Goal: Task Accomplishment & Management: Complete application form

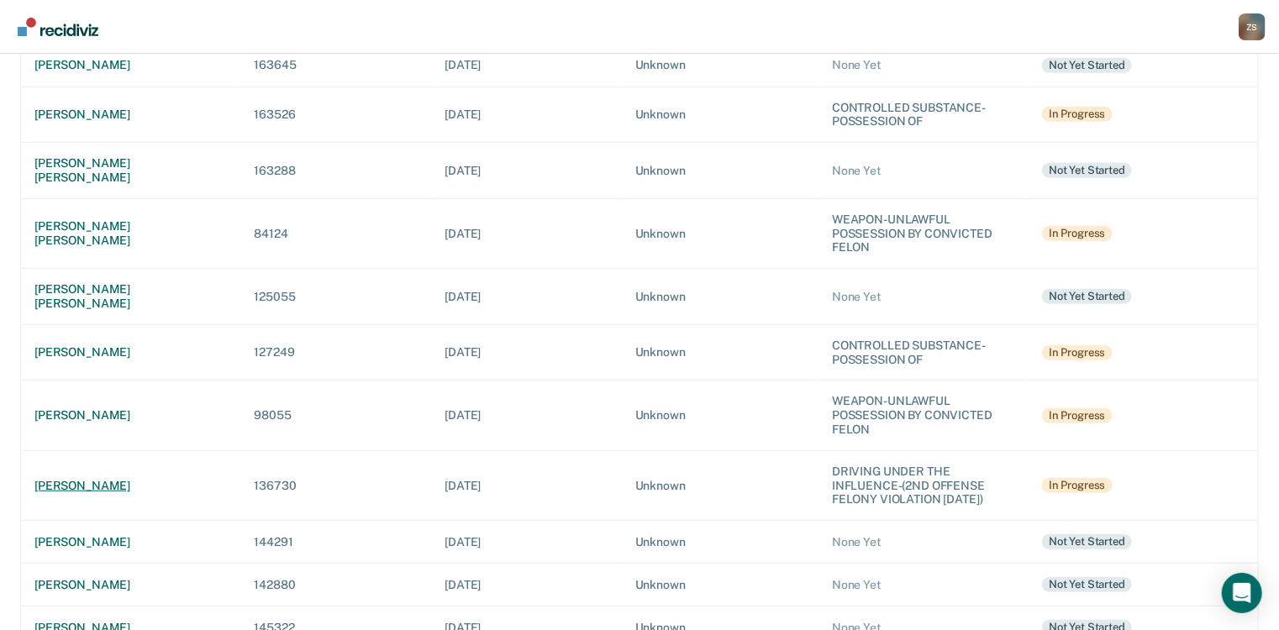
scroll to position [424, 0]
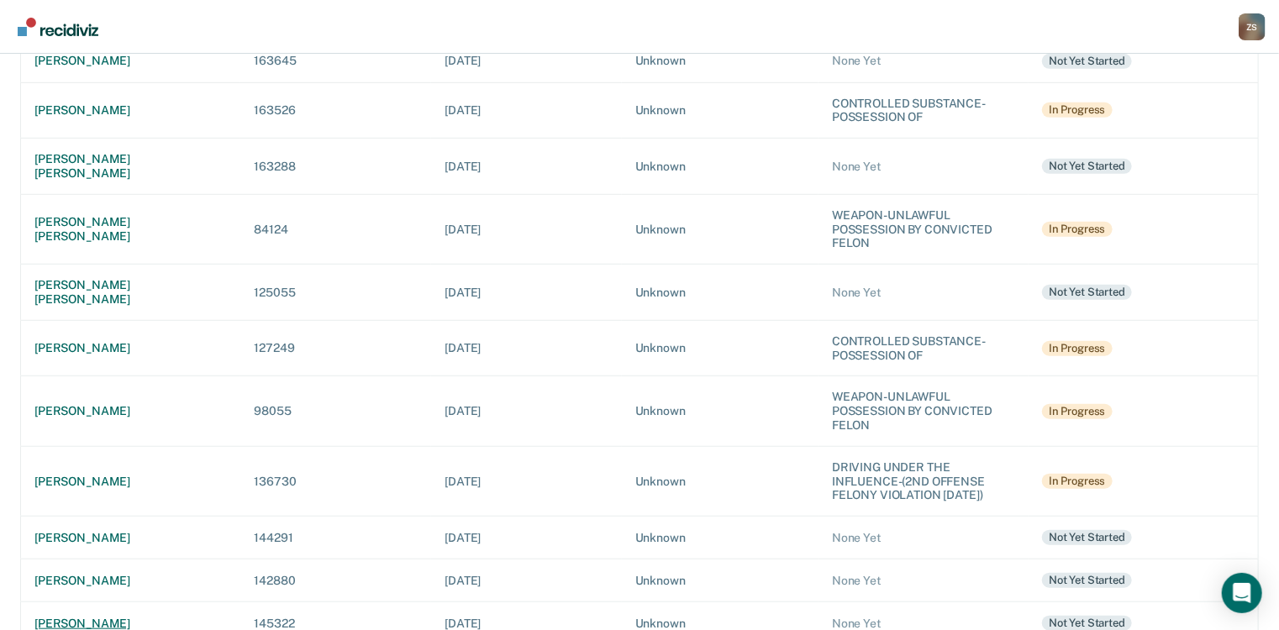
click at [104, 617] on div "[PERSON_NAME]" at bounding box center [130, 624] width 192 height 14
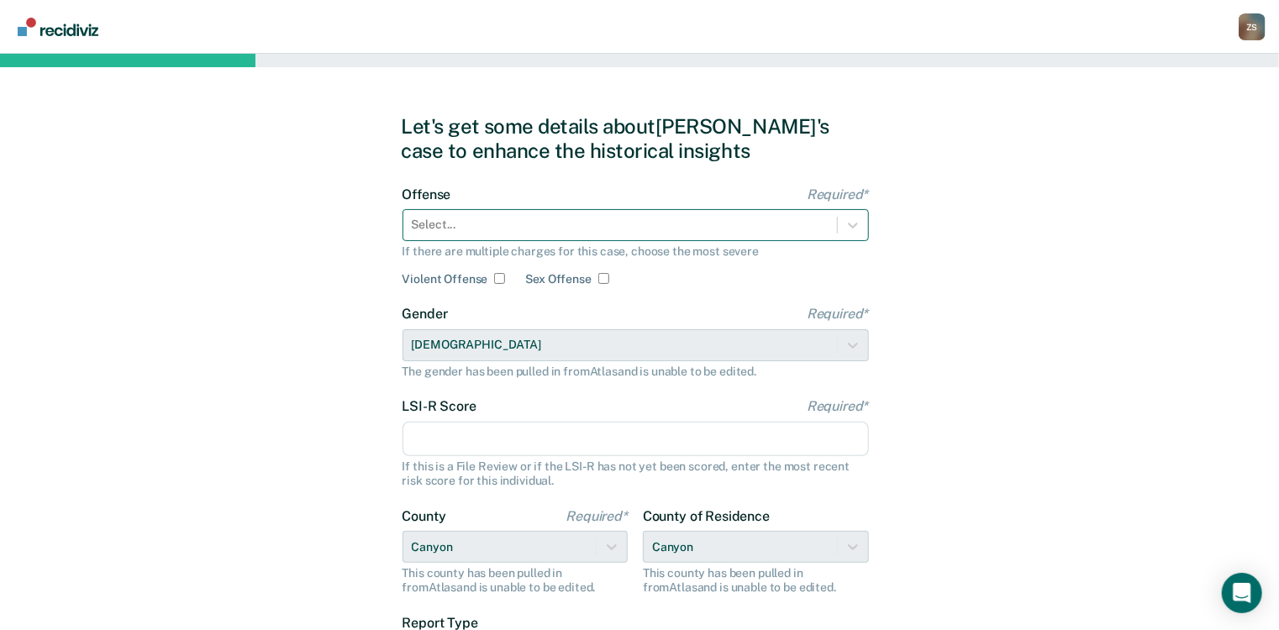
click at [598, 229] on div at bounding box center [620, 225] width 417 height 18
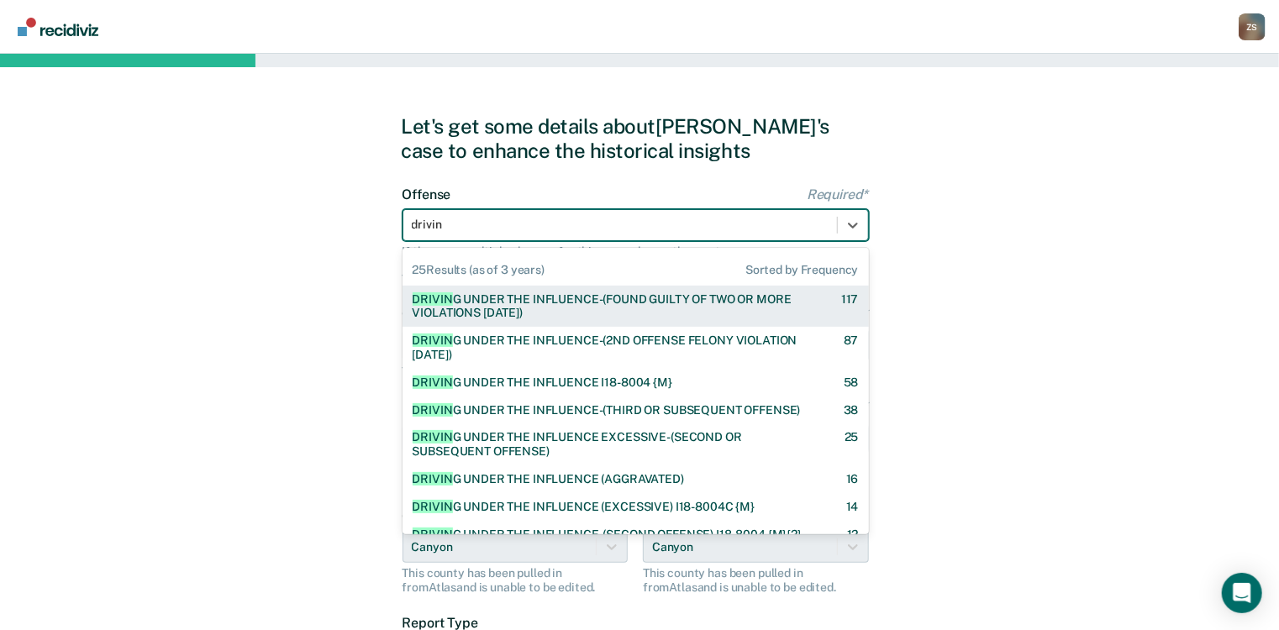
type input "driving"
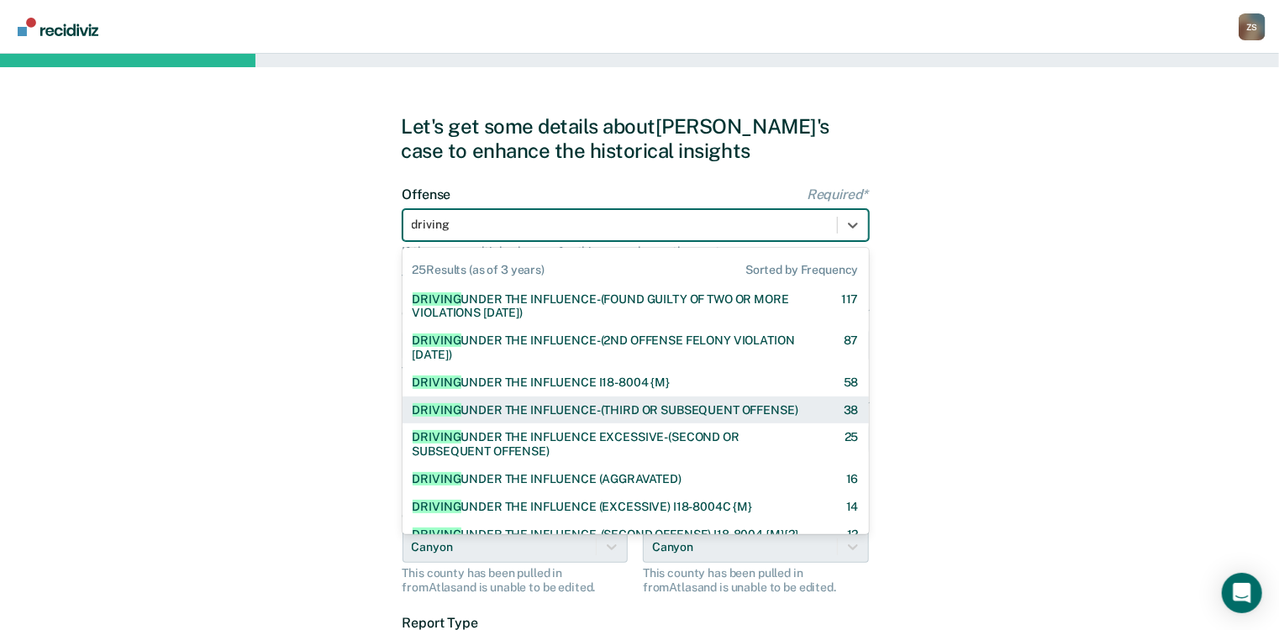
click at [561, 415] on div "DRIVING UNDER THE INFLUENCE-(THIRD OR SUBSEQUENT OFFENSE)" at bounding box center [606, 410] width 386 height 14
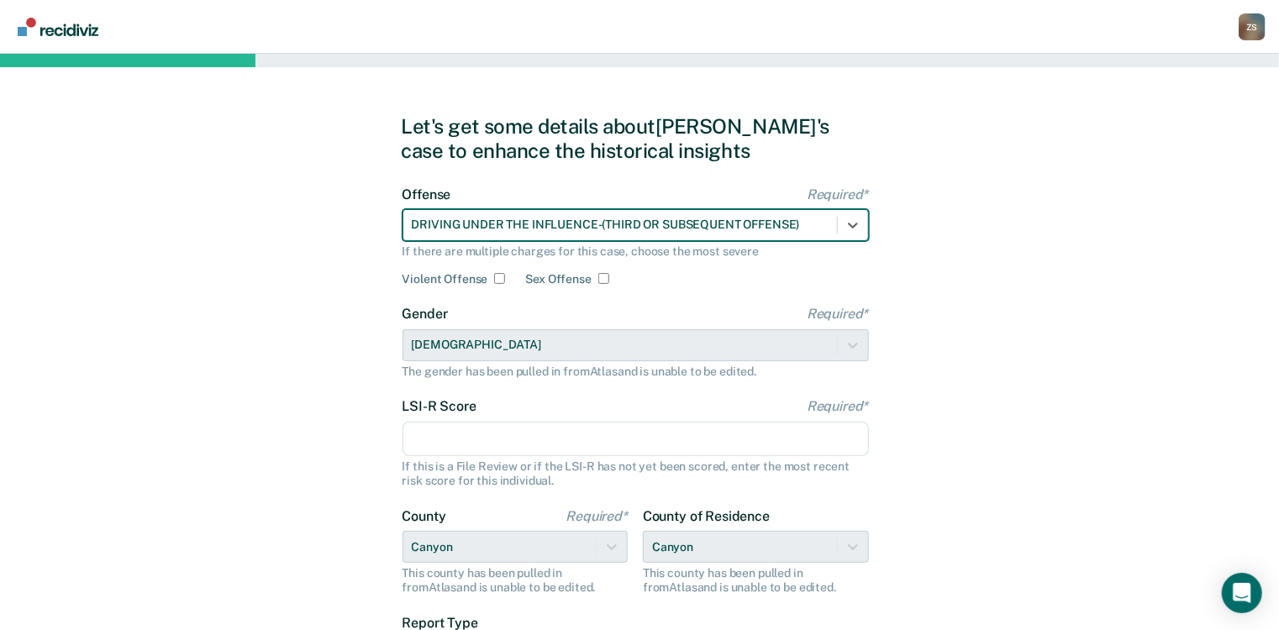
click at [524, 439] on input "LSI-R Score Required*" at bounding box center [636, 439] width 466 height 35
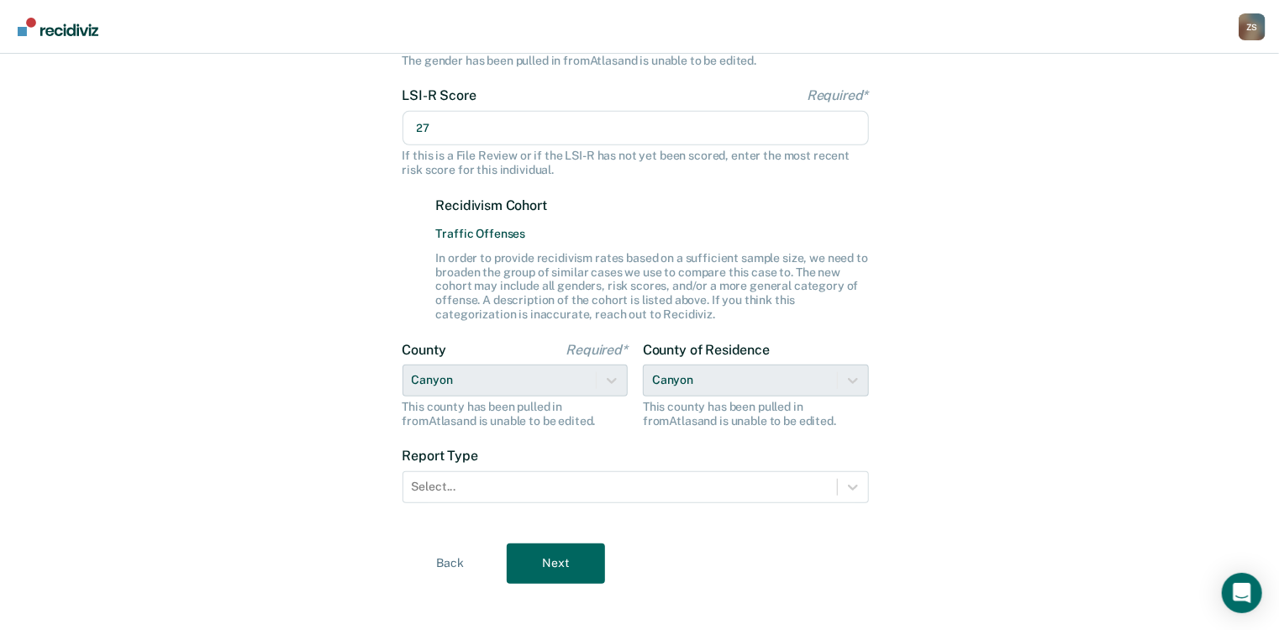
scroll to position [325, 0]
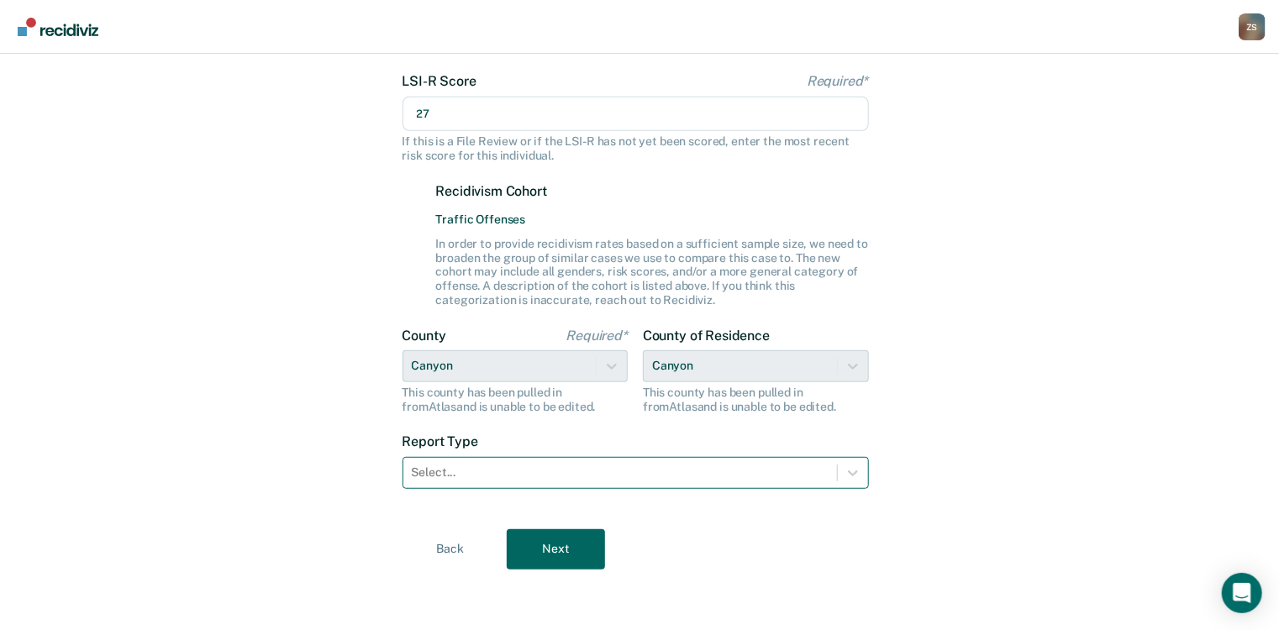
type input "27"
click at [592, 487] on div "Select..." at bounding box center [636, 473] width 466 height 32
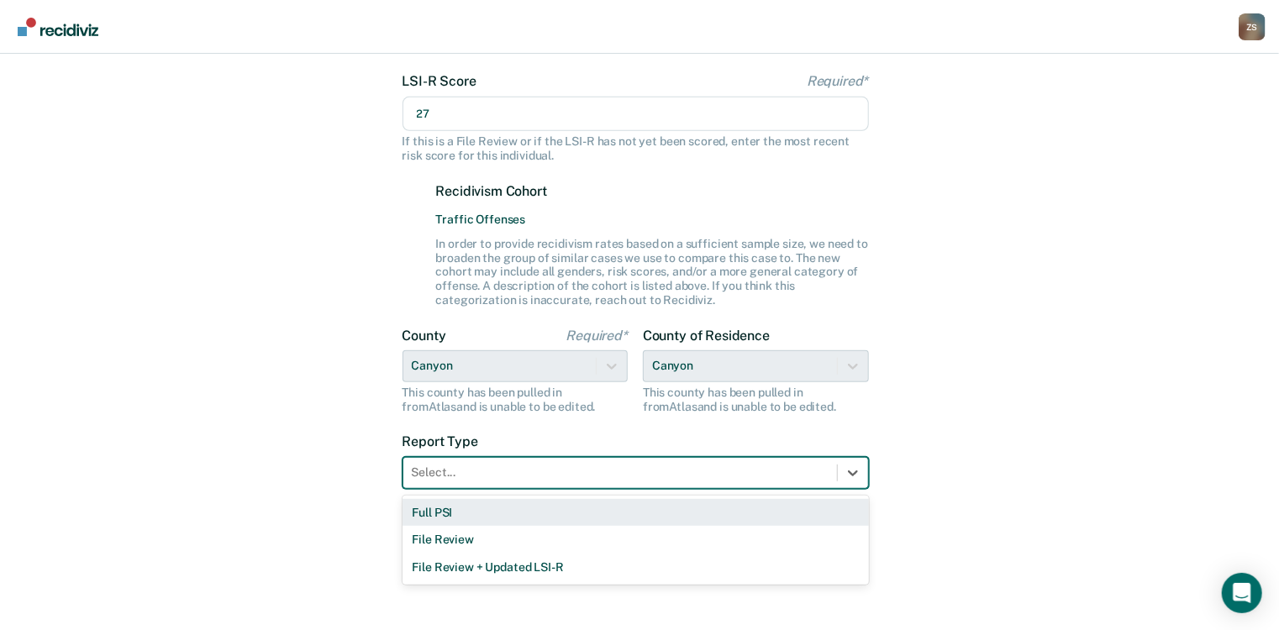
click at [557, 513] on div "Full PSI" at bounding box center [636, 513] width 466 height 28
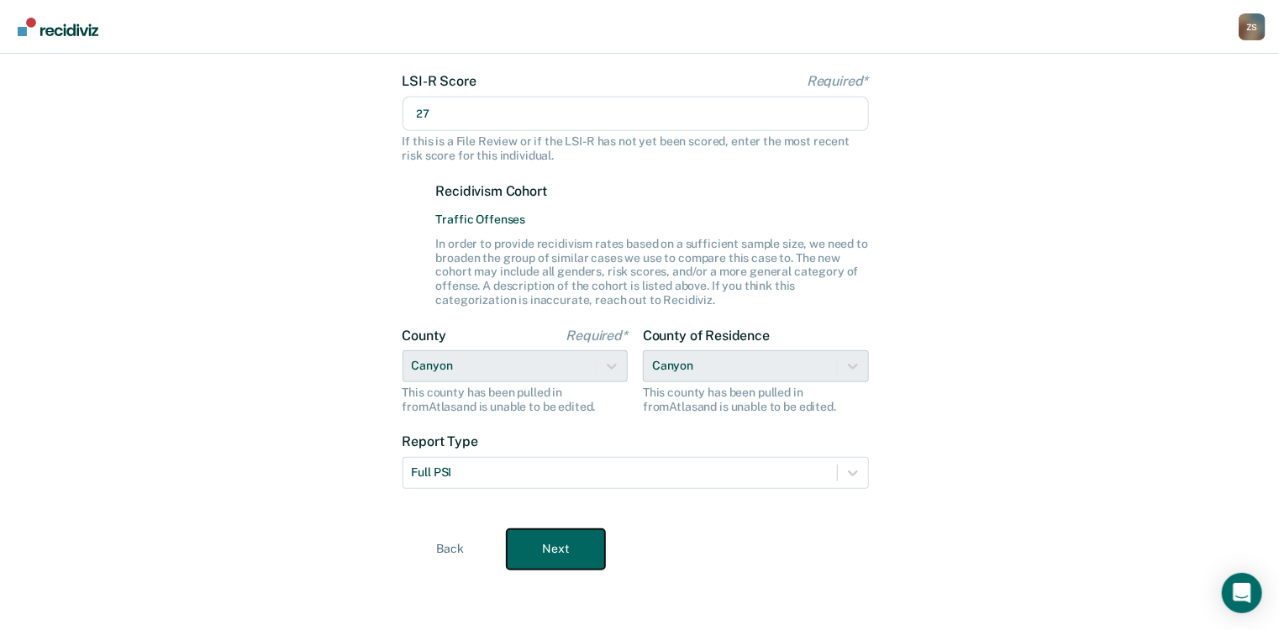
click at [545, 545] on button "Next" at bounding box center [556, 549] width 98 height 40
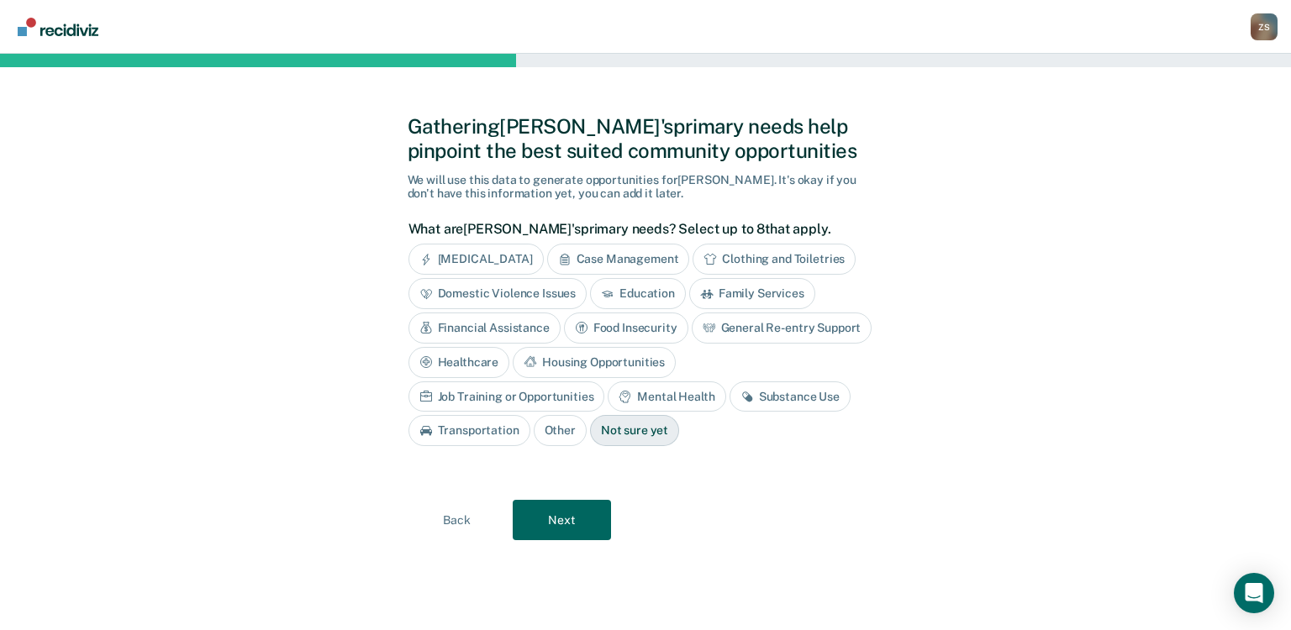
click at [729, 394] on div "Substance Use" at bounding box center [789, 397] width 121 height 31
click at [605, 382] on div "Job Training or Opportunities" at bounding box center [506, 397] width 197 height 31
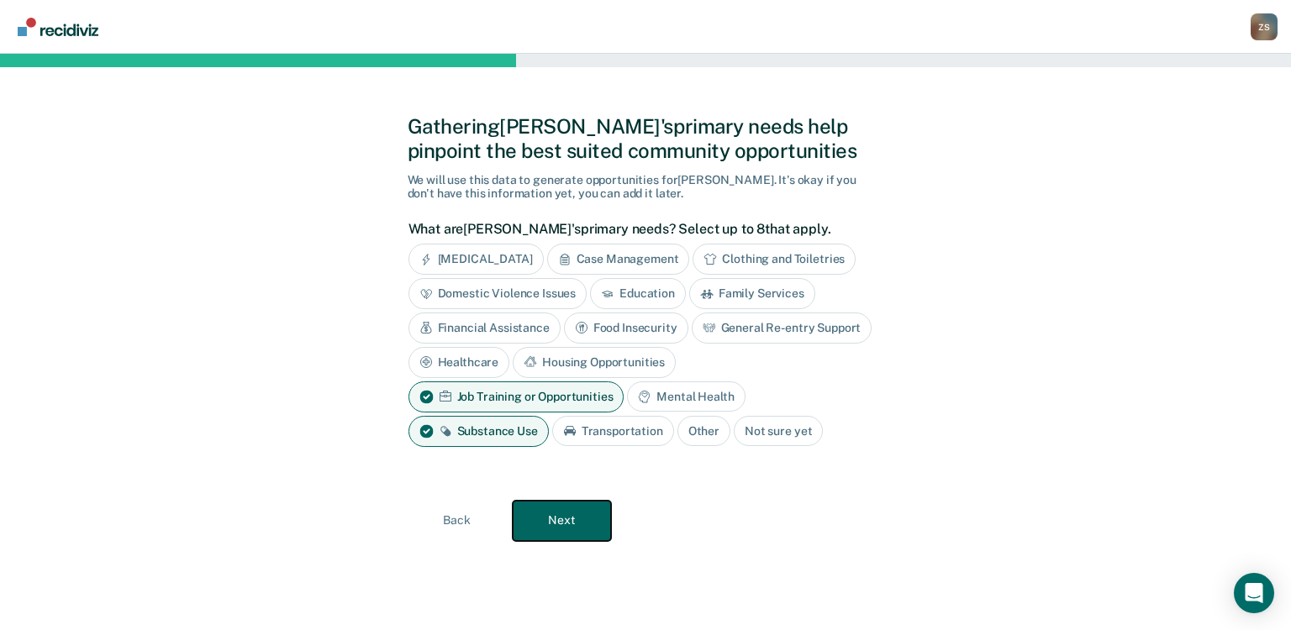
click at [577, 521] on button "Next" at bounding box center [562, 521] width 98 height 40
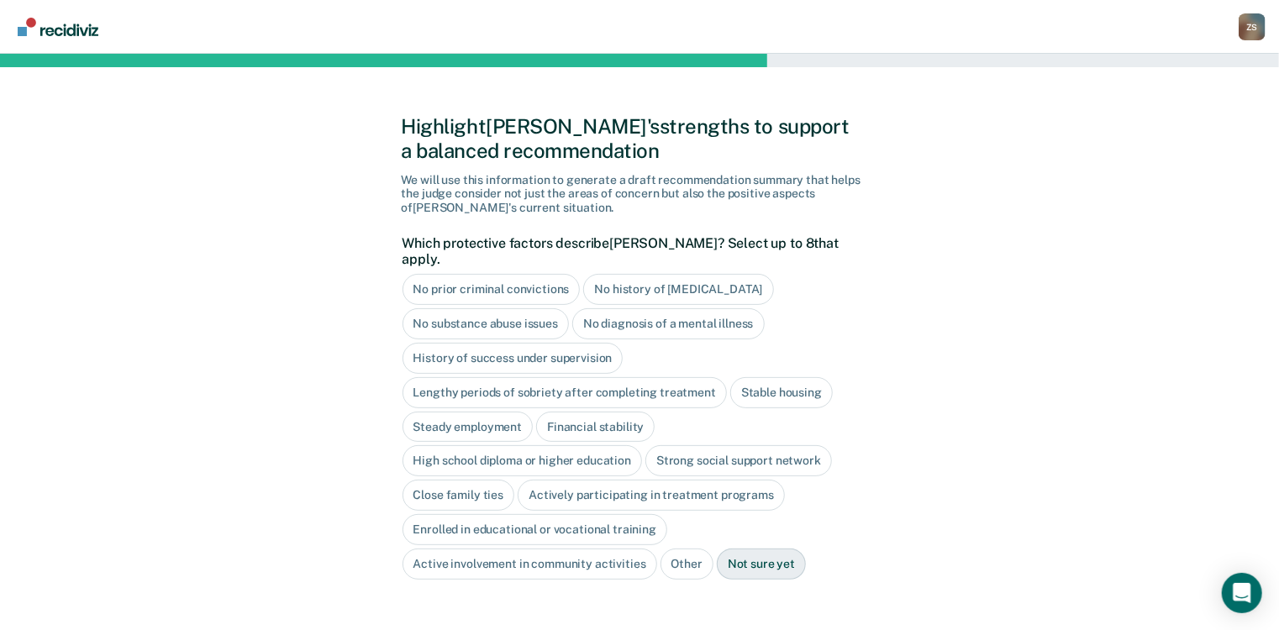
click at [626, 283] on div "No history of [MEDICAL_DATA]" at bounding box center [678, 289] width 190 height 31
click at [621, 316] on div "No diagnosis of a mental illness" at bounding box center [668, 323] width 192 height 31
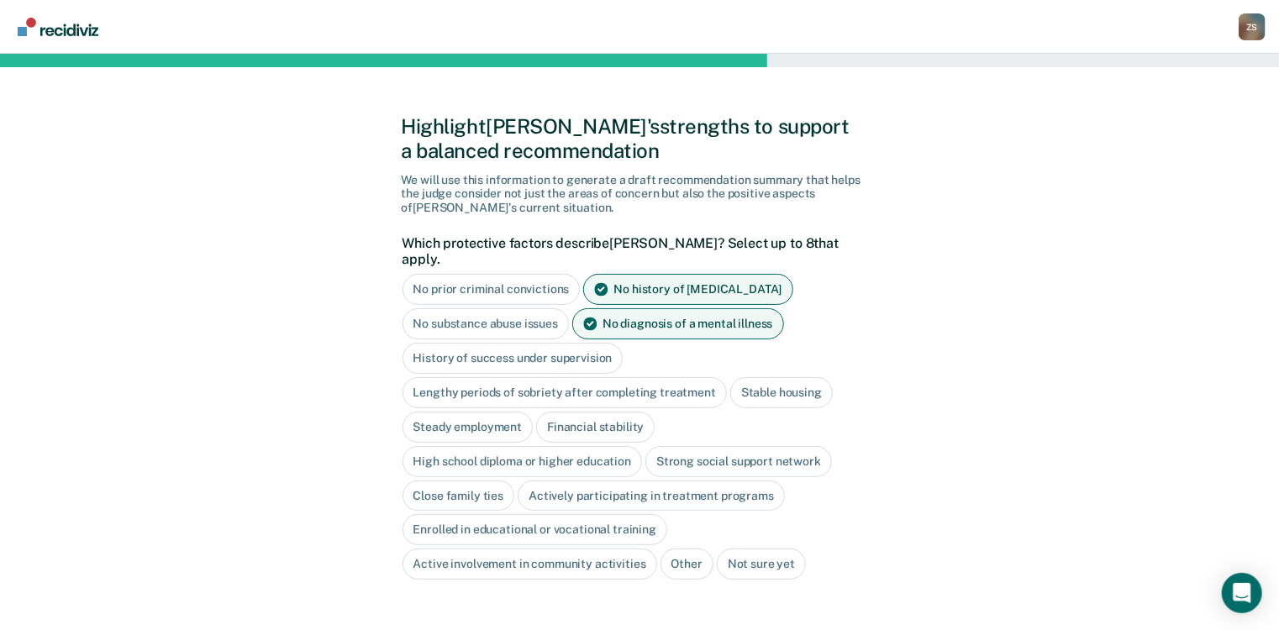
click at [791, 377] on div "Stable housing" at bounding box center [781, 392] width 103 height 31
click at [621, 412] on div "Financial stability" at bounding box center [595, 427] width 118 height 31
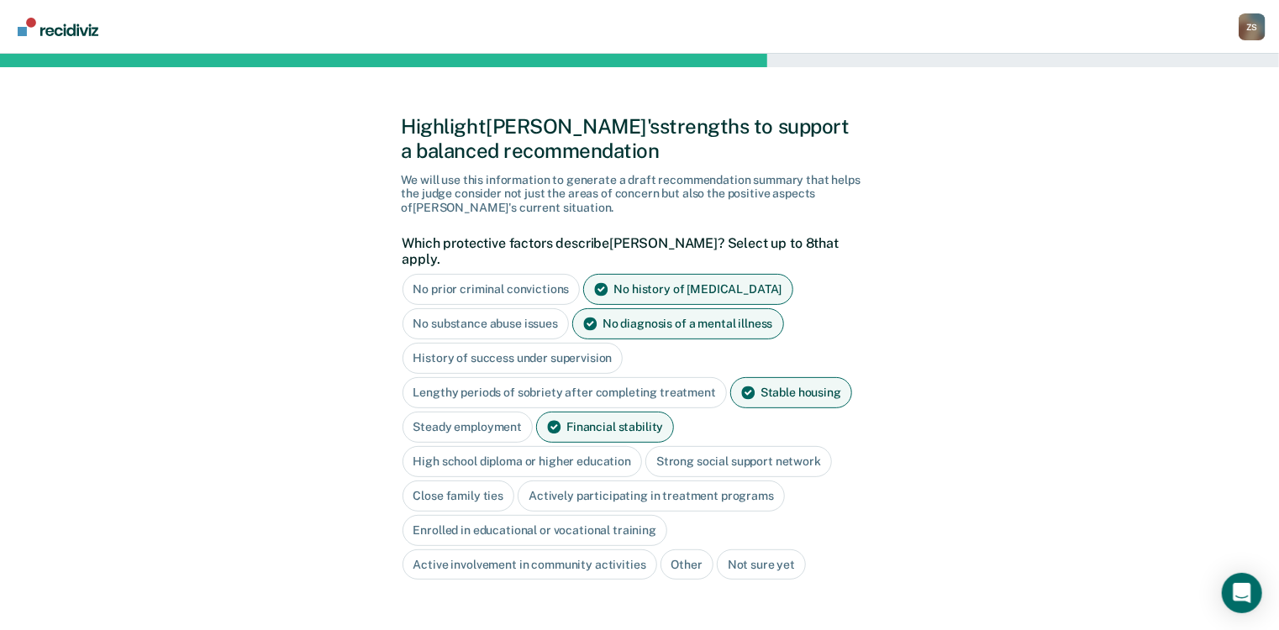
click at [494, 450] on div "High school diploma or higher education" at bounding box center [523, 461] width 240 height 31
click at [484, 481] on div "Close family ties" at bounding box center [459, 496] width 113 height 31
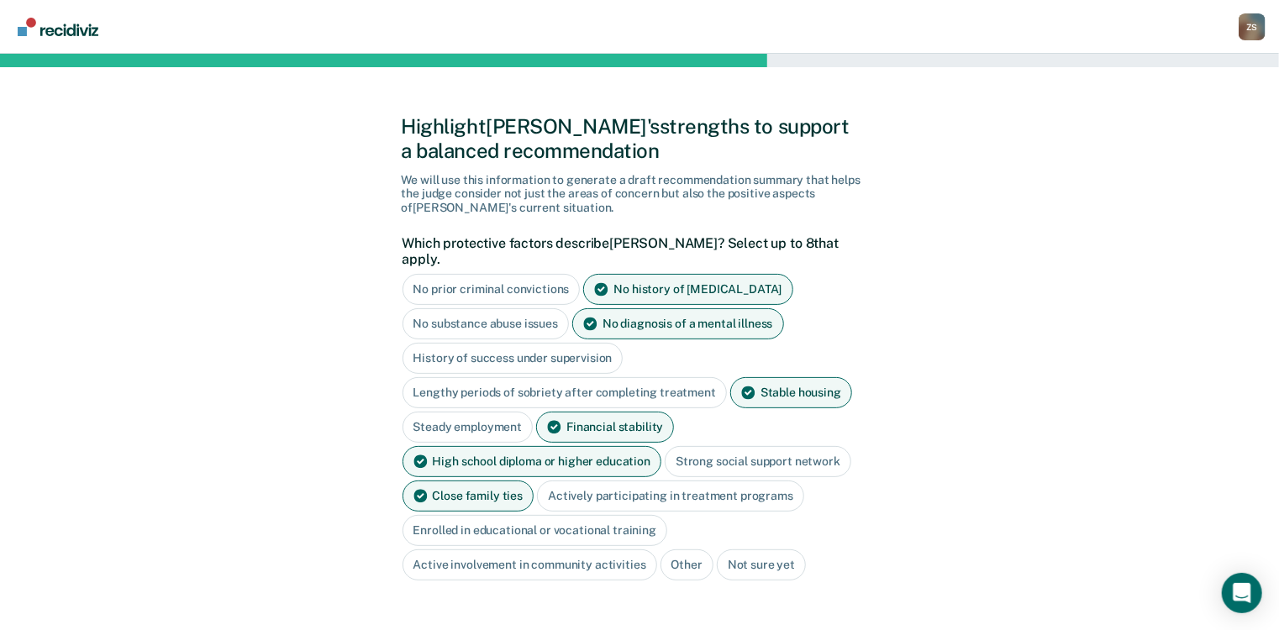
scroll to position [67, 0]
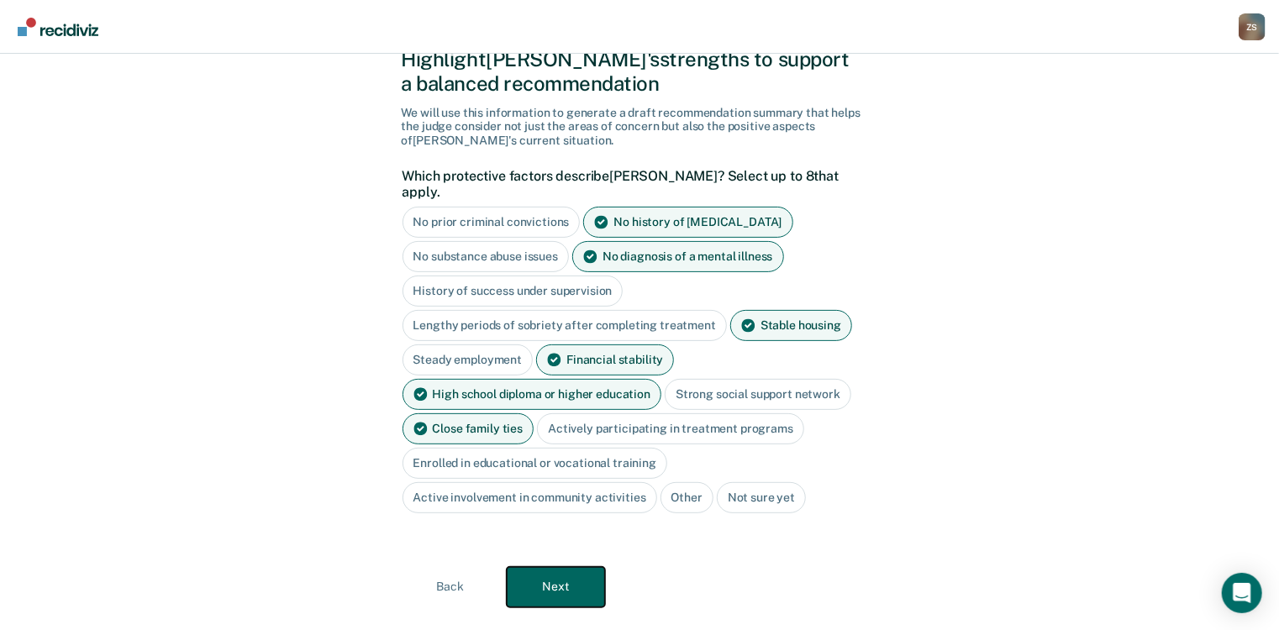
click at [562, 567] on button "Next" at bounding box center [556, 587] width 98 height 40
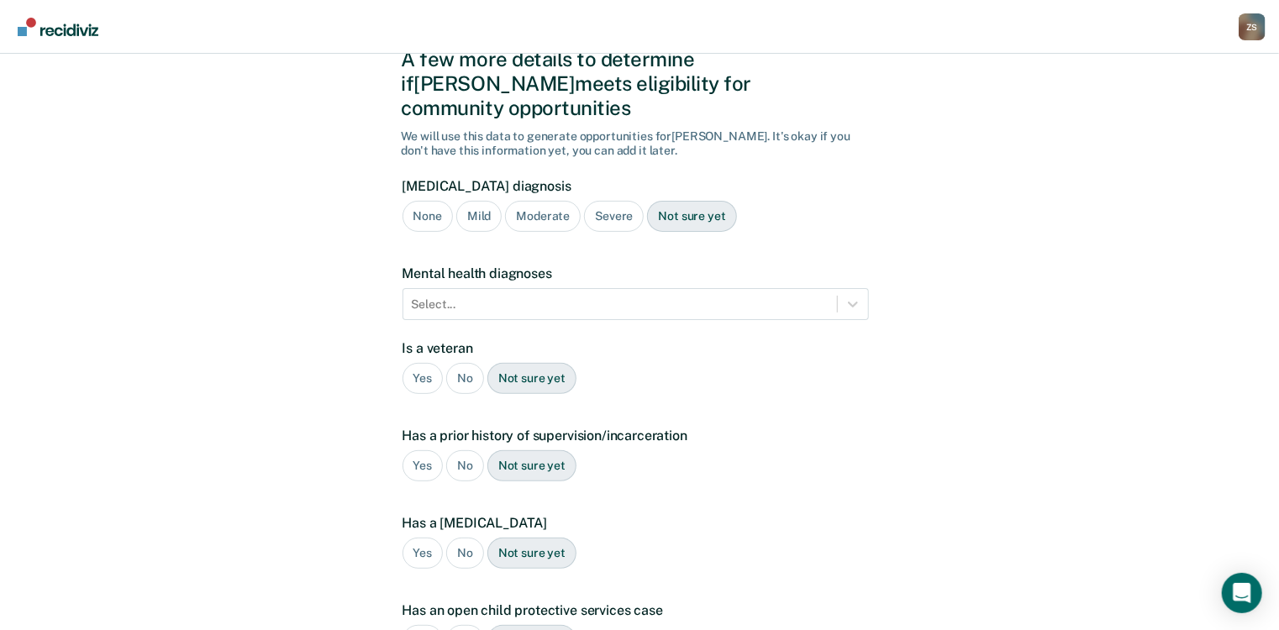
click at [607, 201] on div "Severe" at bounding box center [614, 216] width 60 height 31
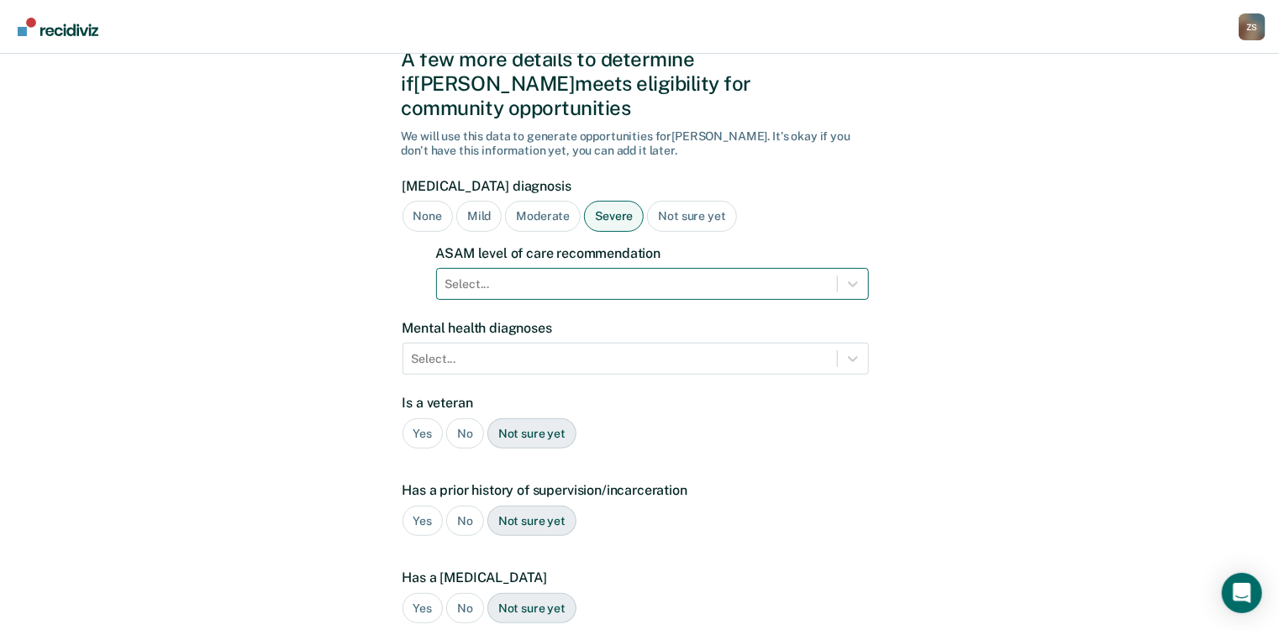
click at [582, 276] on div at bounding box center [636, 285] width 383 height 18
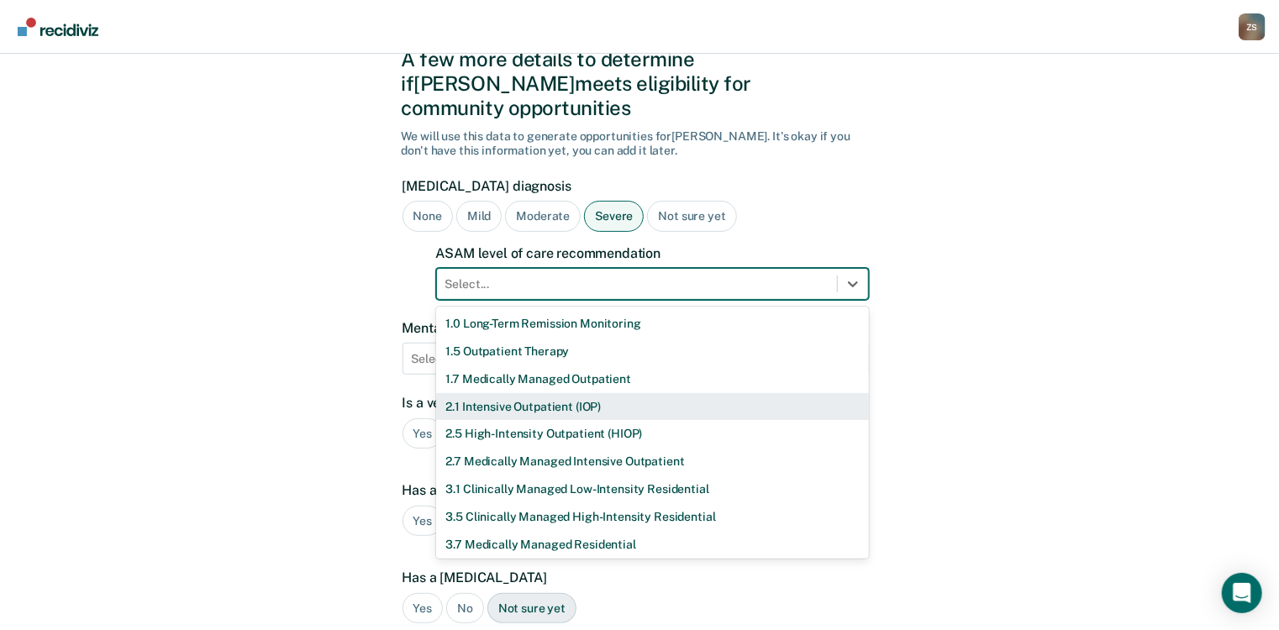
click at [533, 393] on div "2.1 Intensive Outpatient (IOP)" at bounding box center [652, 407] width 433 height 28
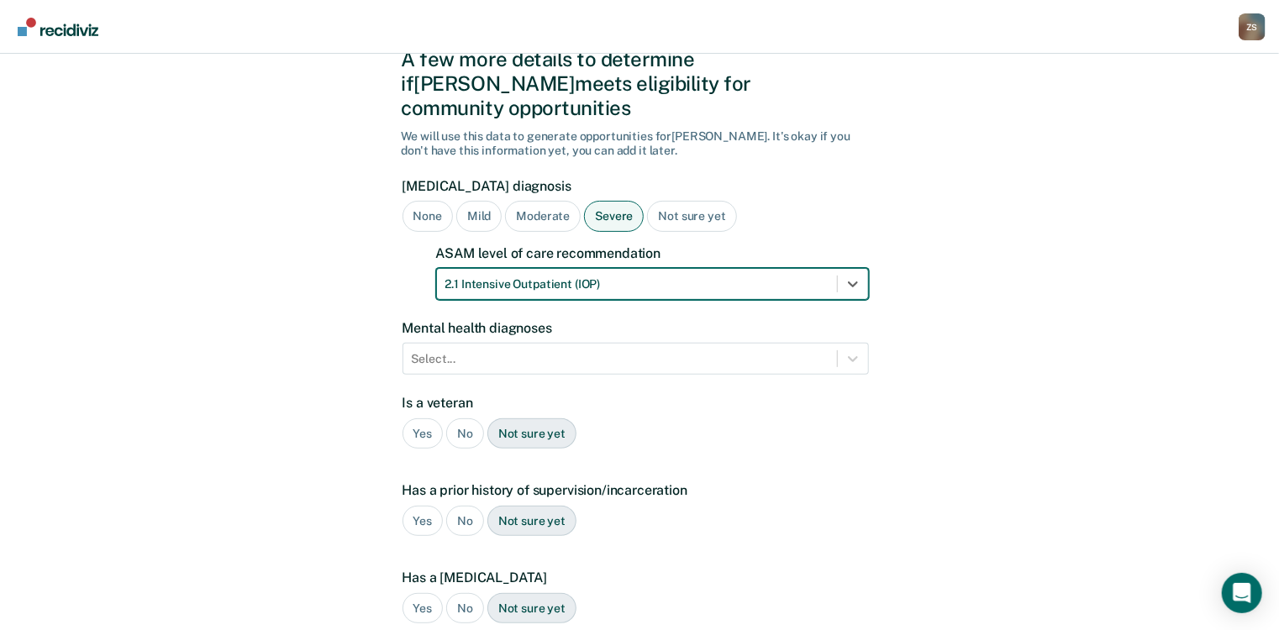
click at [461, 419] on div "No" at bounding box center [465, 434] width 38 height 31
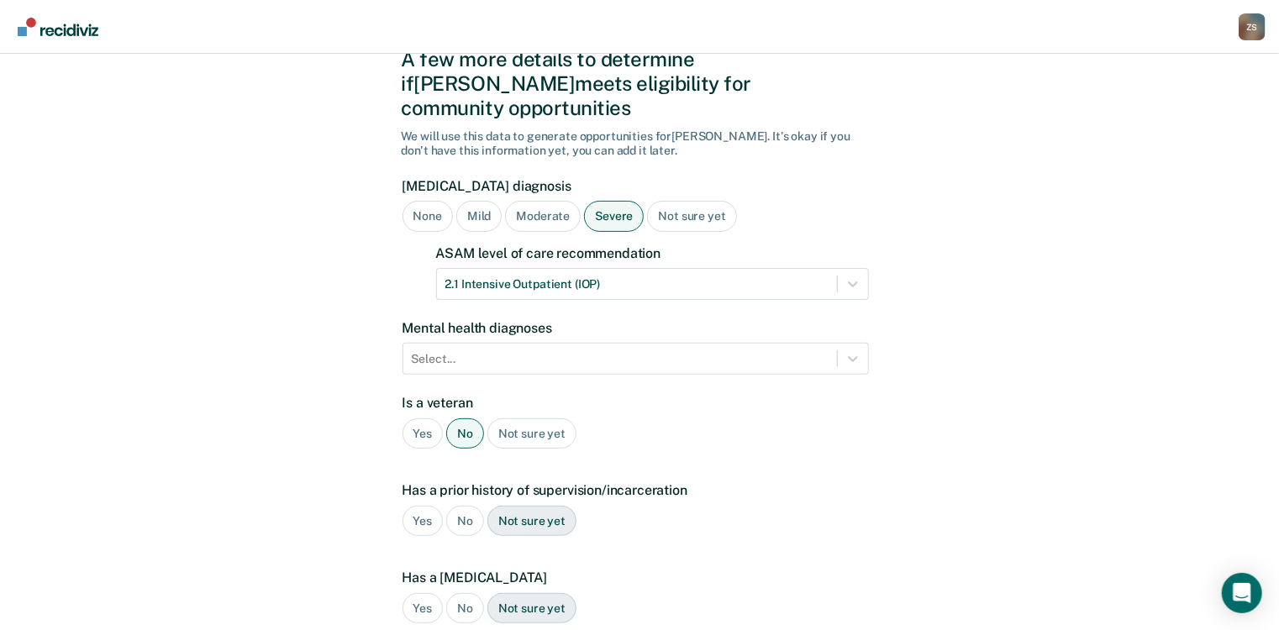
click at [416, 506] on div "Yes" at bounding box center [423, 521] width 41 height 31
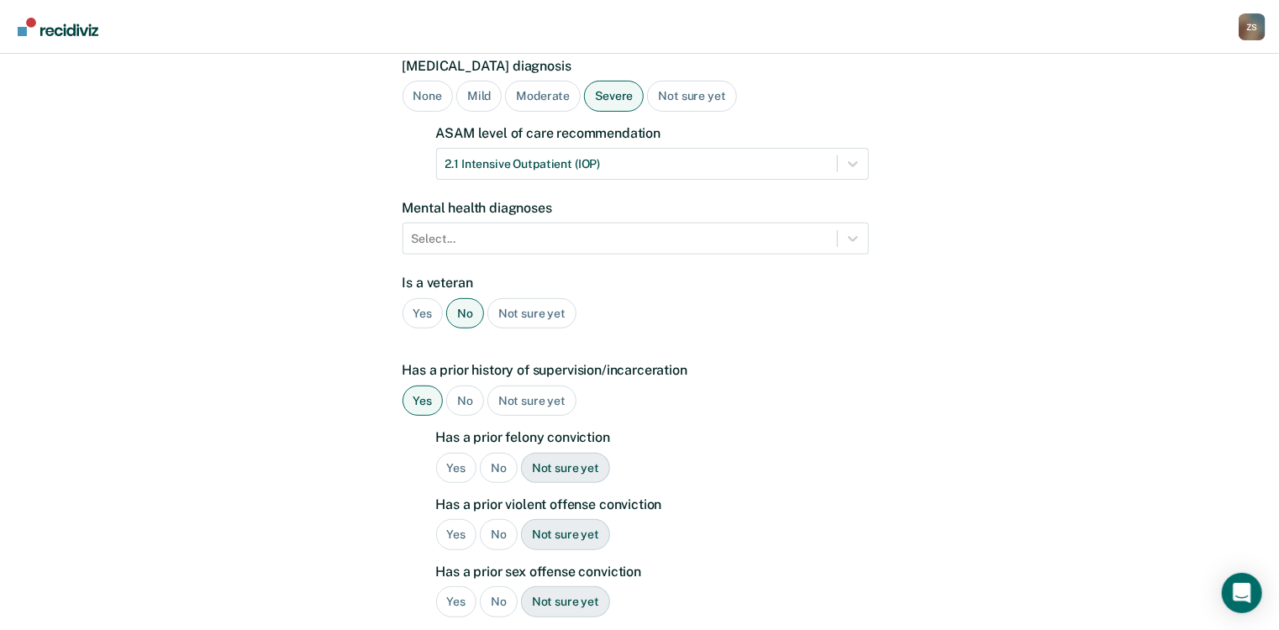
scroll to position [202, 0]
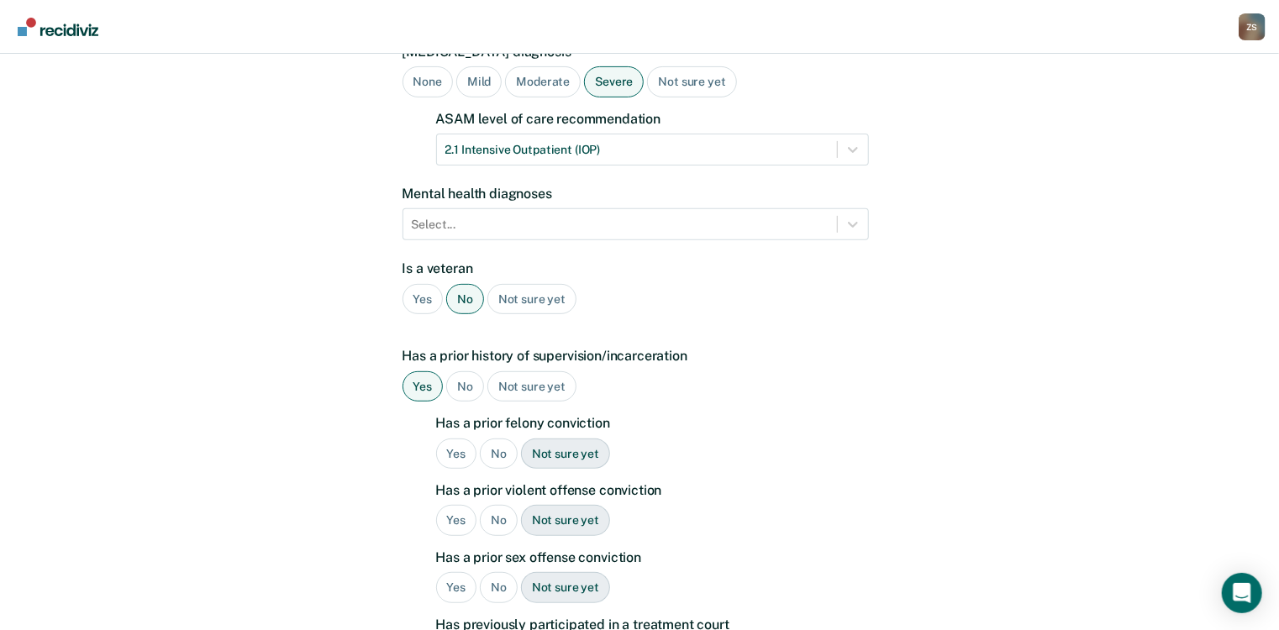
click at [461, 439] on div "Yes" at bounding box center [456, 454] width 41 height 31
click at [498, 505] on div "No" at bounding box center [499, 520] width 38 height 31
click at [496, 572] on div "No" at bounding box center [499, 587] width 38 height 31
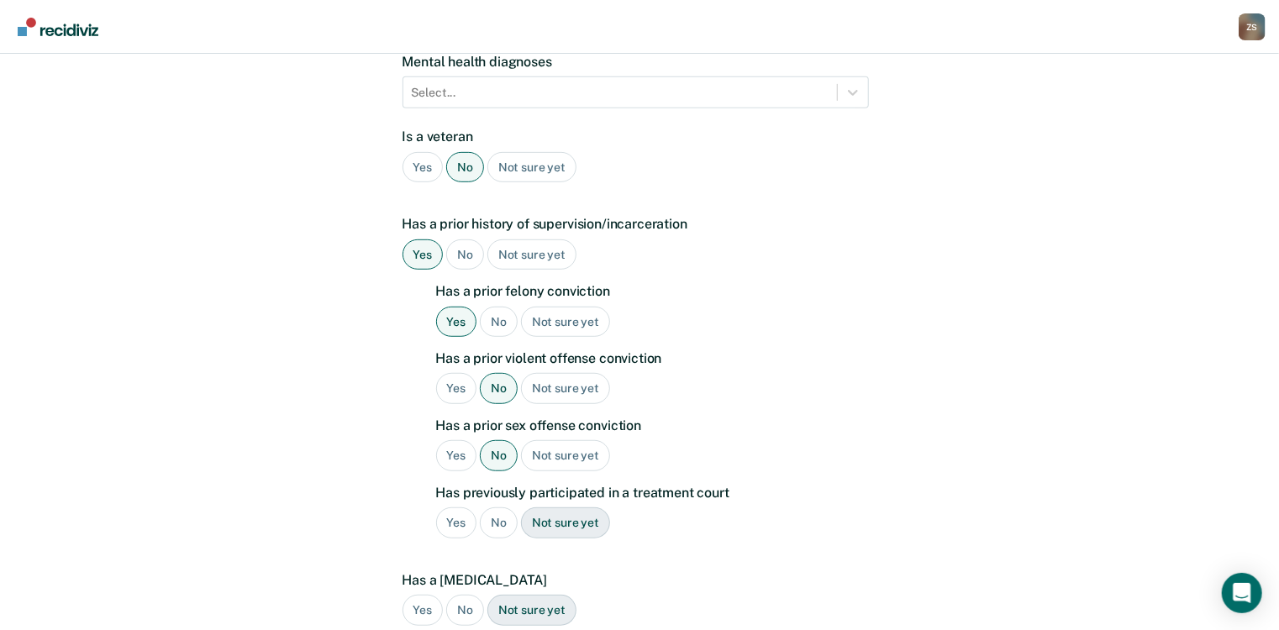
scroll to position [336, 0]
click at [503, 505] on div "No" at bounding box center [499, 520] width 38 height 31
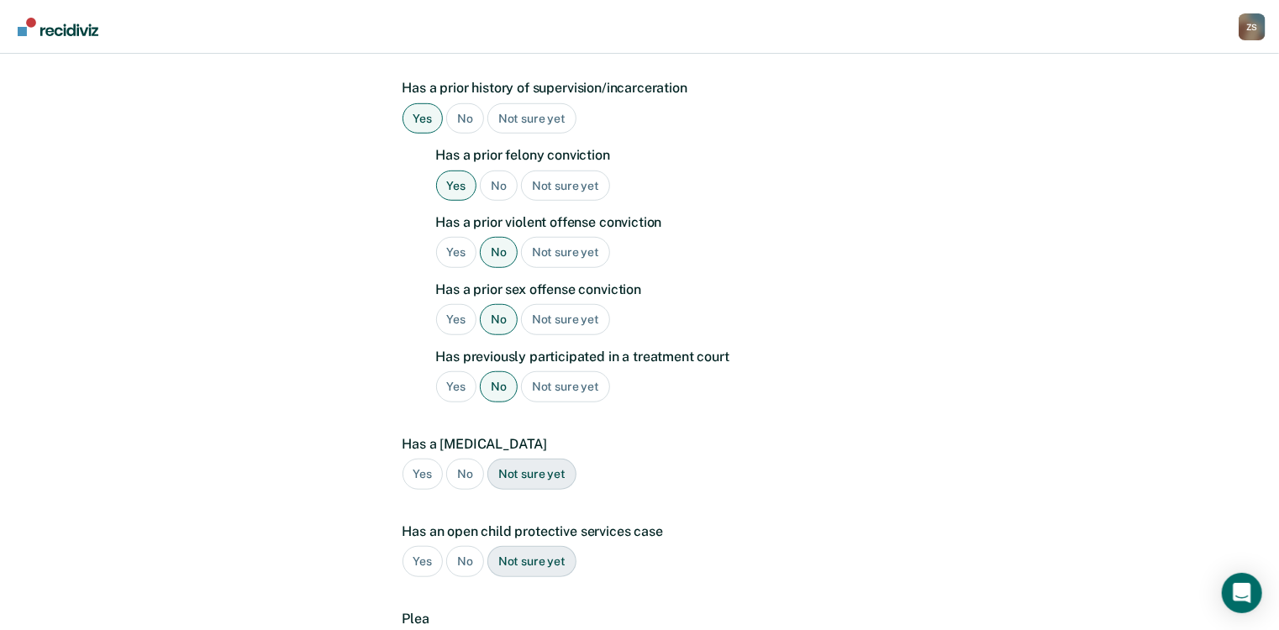
scroll to position [471, 0]
click at [463, 458] on div "No" at bounding box center [465, 473] width 38 height 31
click at [460, 545] on div "No" at bounding box center [465, 560] width 38 height 31
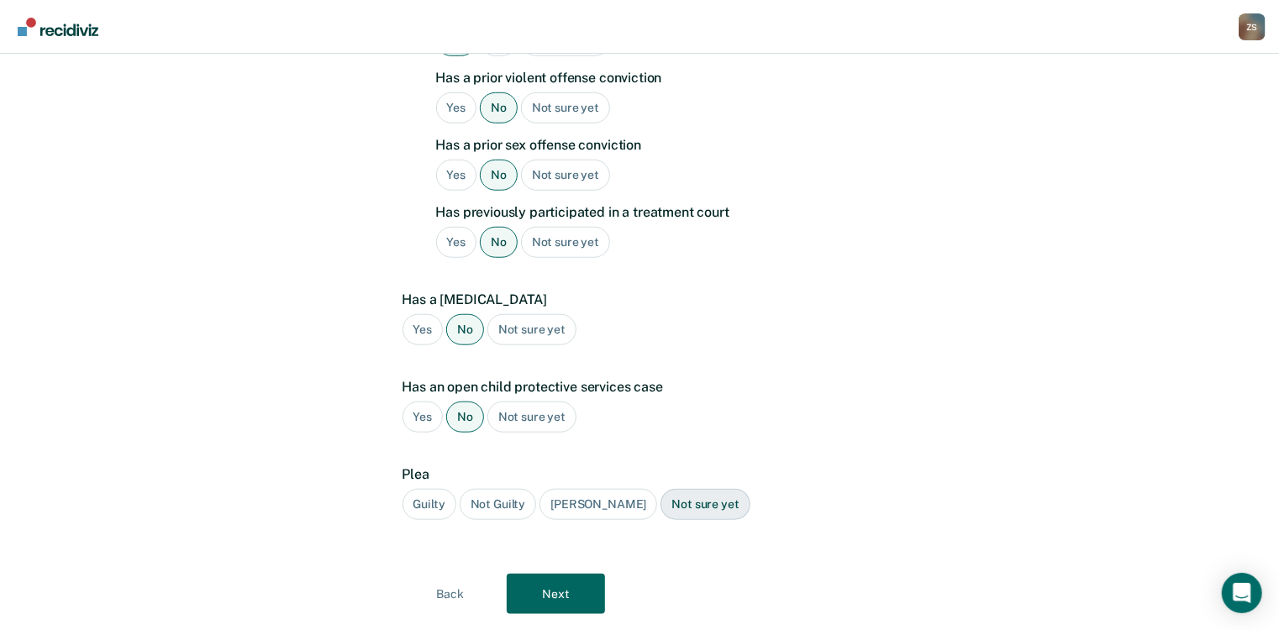
scroll to position [632, 0]
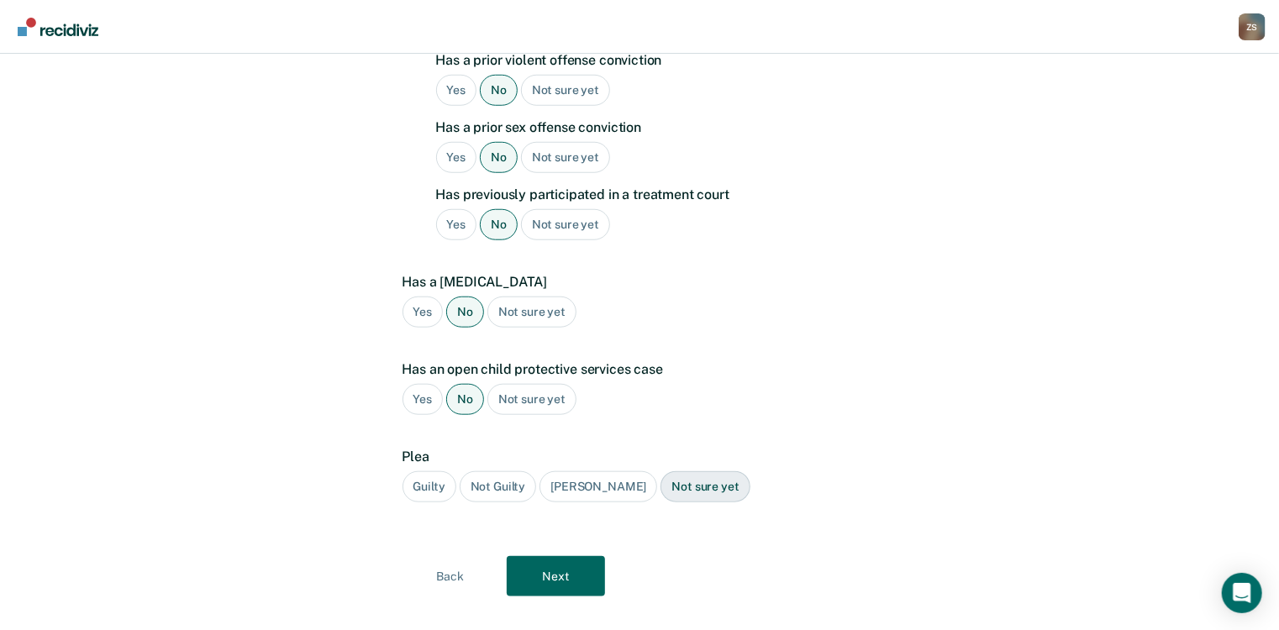
click at [435, 471] on div "Guilty" at bounding box center [430, 486] width 54 height 31
click at [565, 556] on button "Next" at bounding box center [556, 576] width 98 height 40
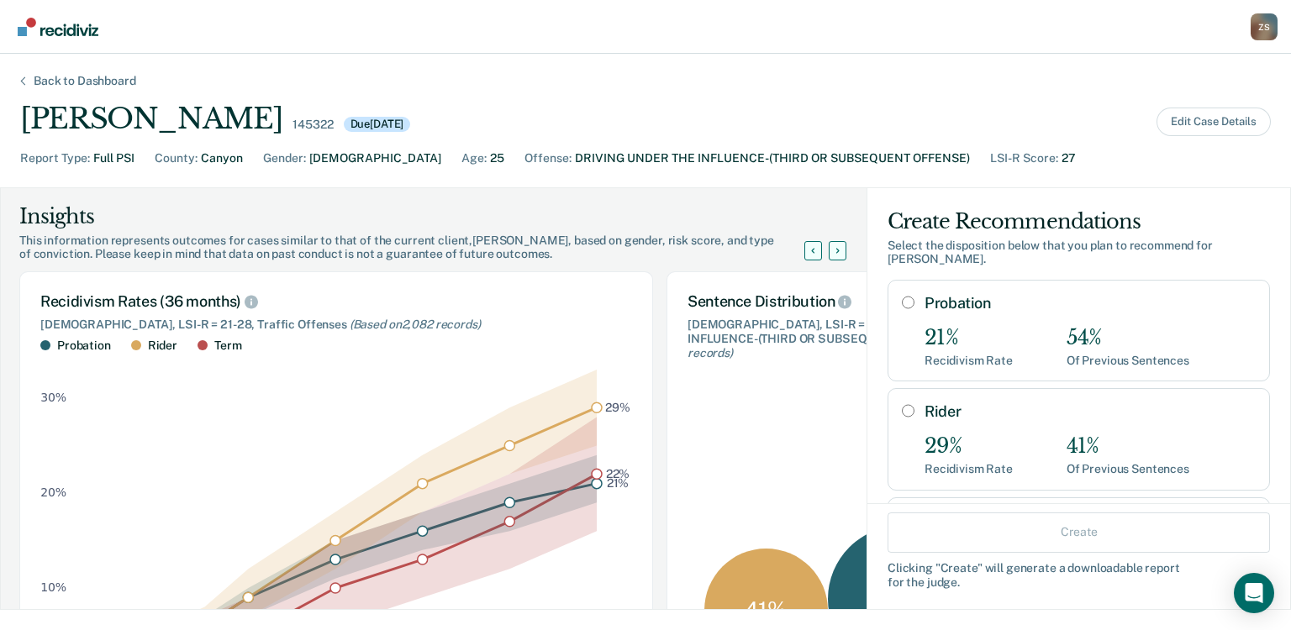
scroll to position [67, 0]
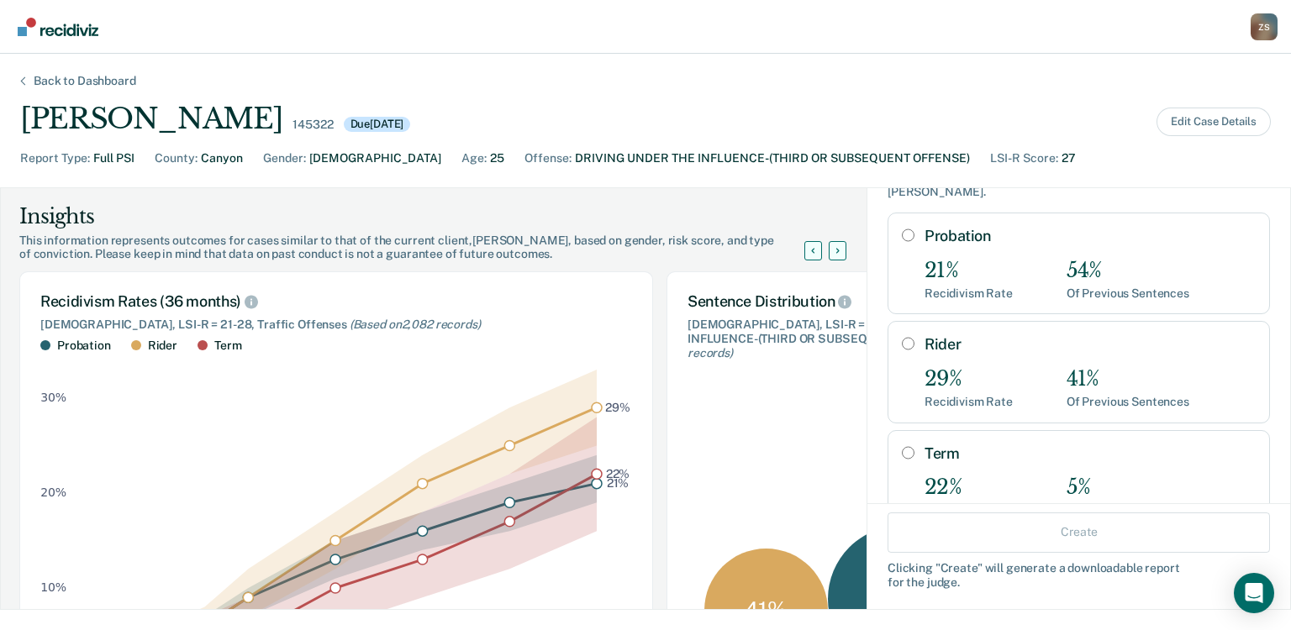
click at [902, 337] on input "Rider" at bounding box center [908, 343] width 13 height 13
radio input "true"
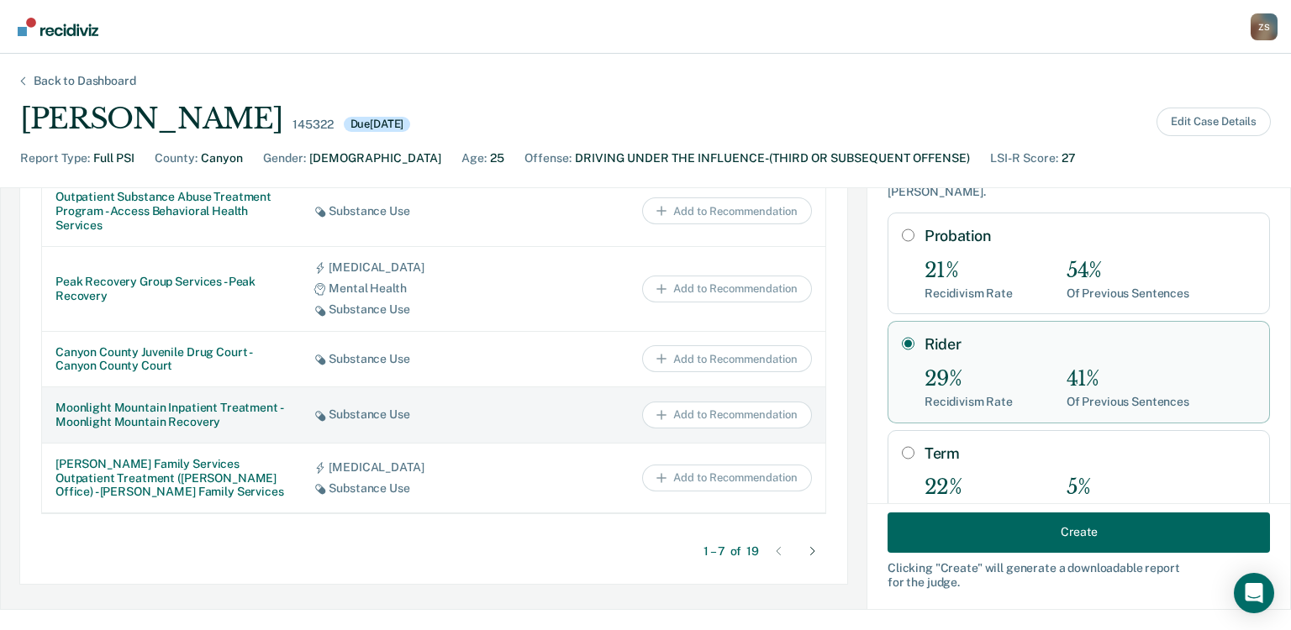
scroll to position [1005, 0]
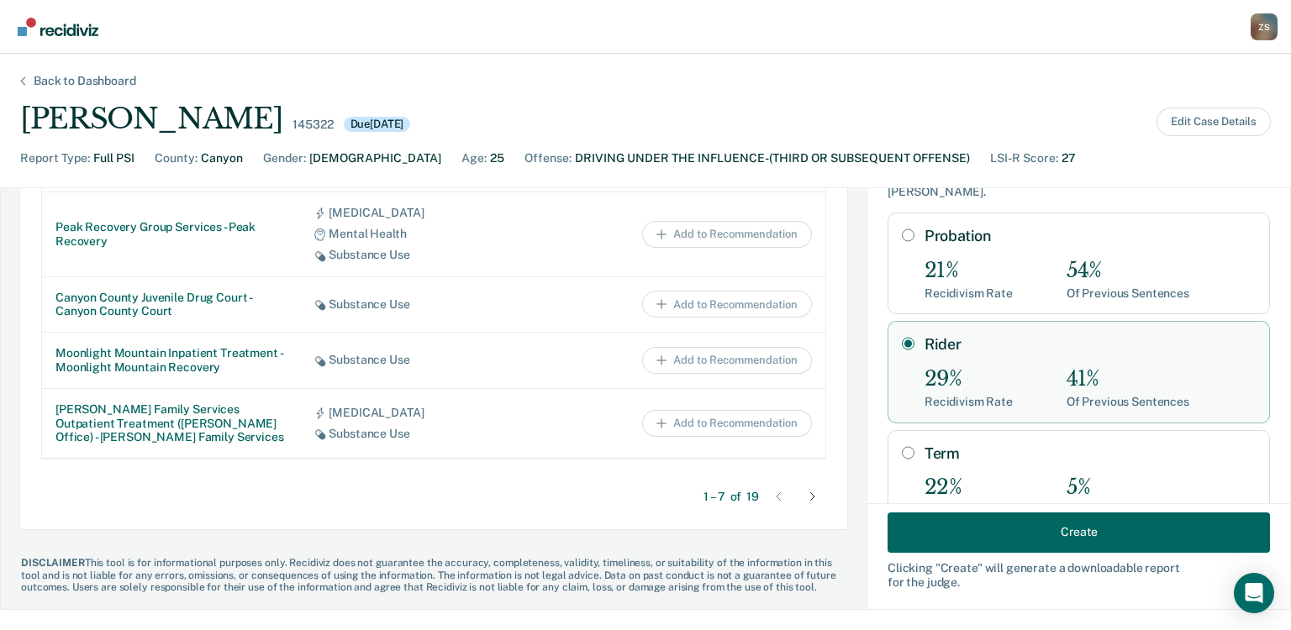
click at [810, 499] on icon at bounding box center [812, 496] width 5 height 8
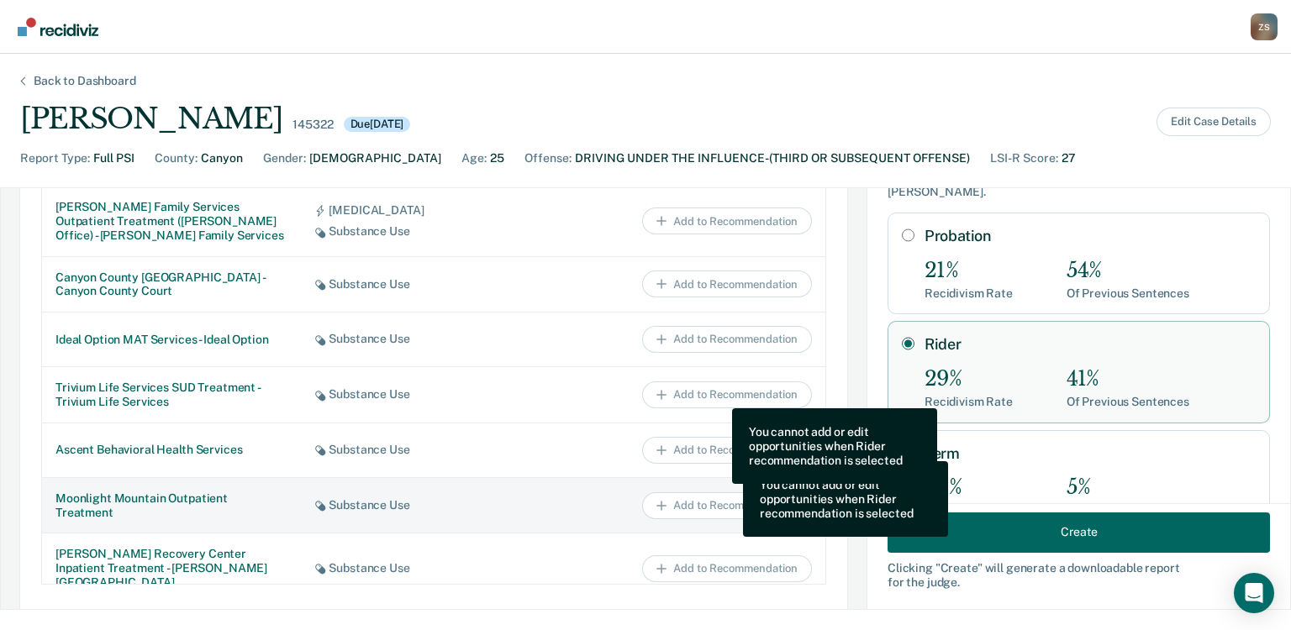
scroll to position [803, 0]
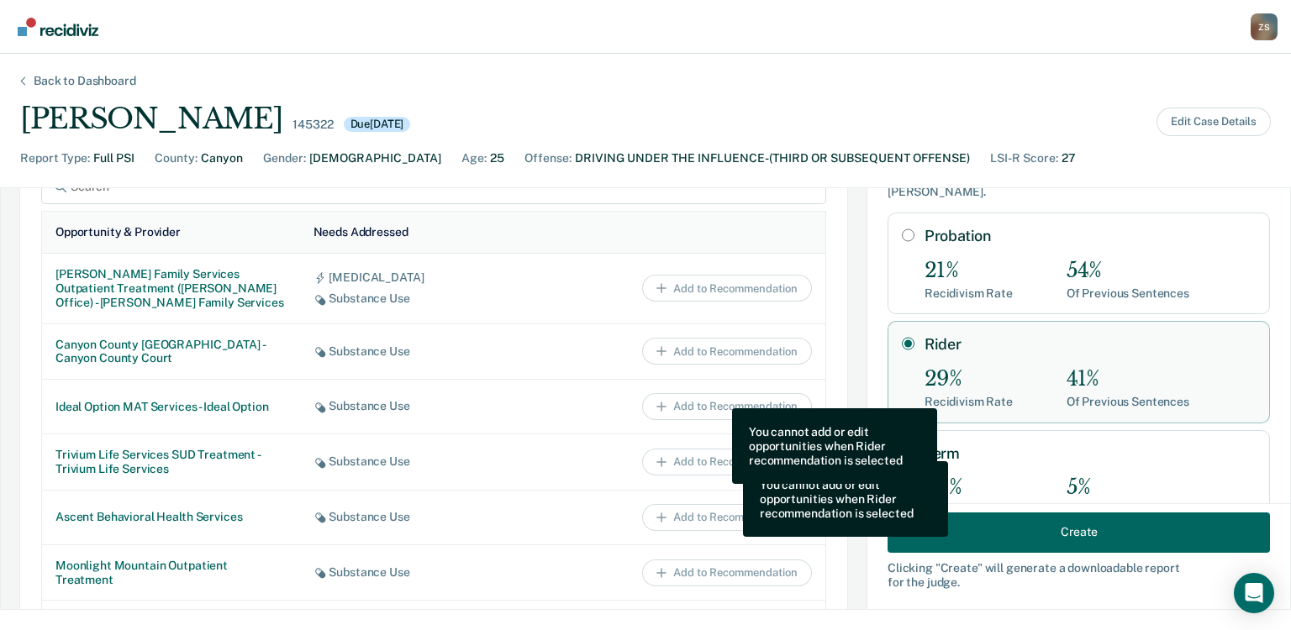
click at [893, 222] on div "Create Recommendations Select the disposition below that you plan to recommend …" at bounding box center [1078, 372] width 423 height 503
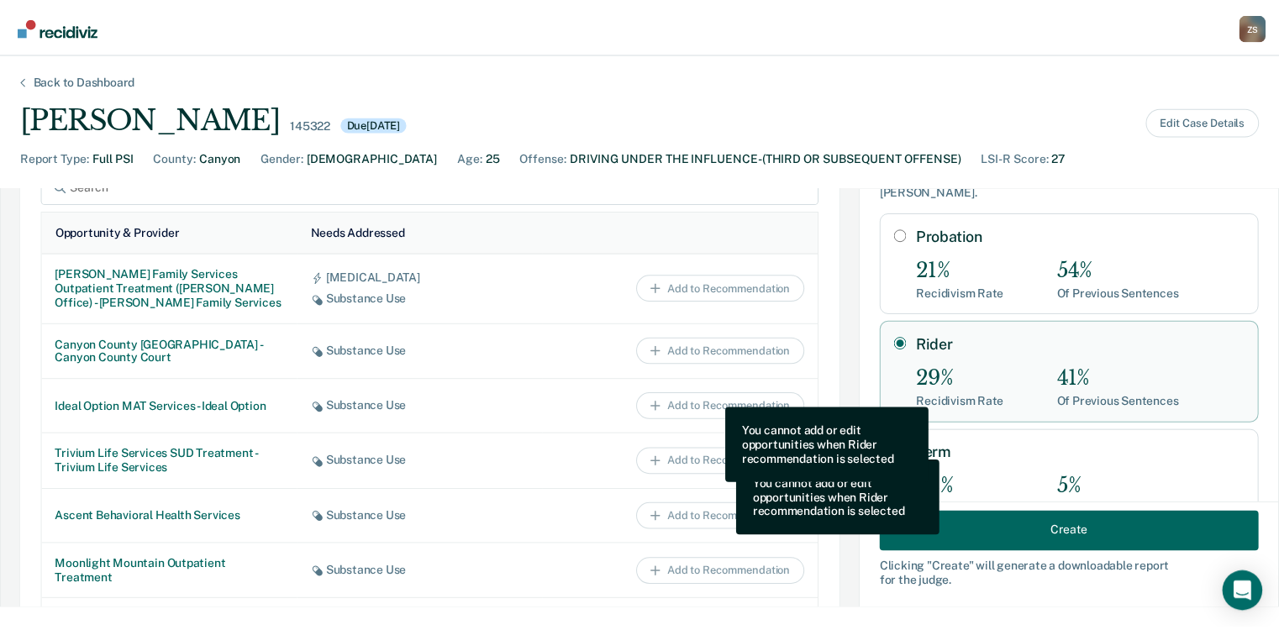
scroll to position [0, 0]
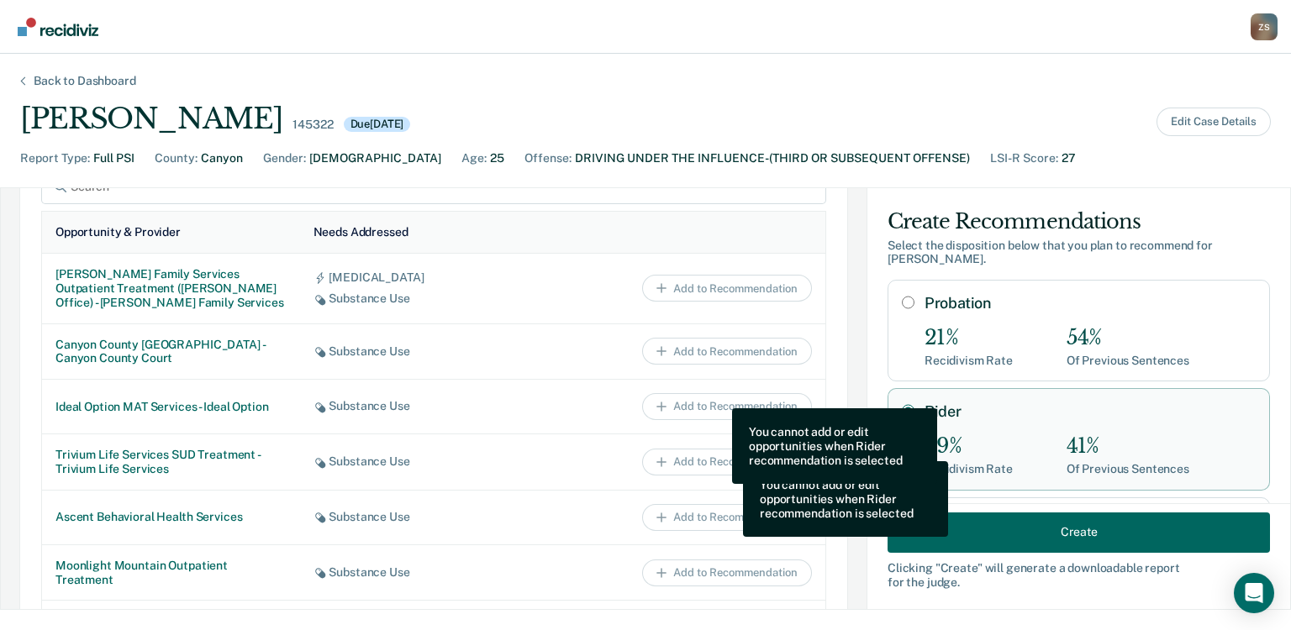
click at [902, 296] on input "Probation" at bounding box center [908, 302] width 13 height 13
radio input "true"
radio input "false"
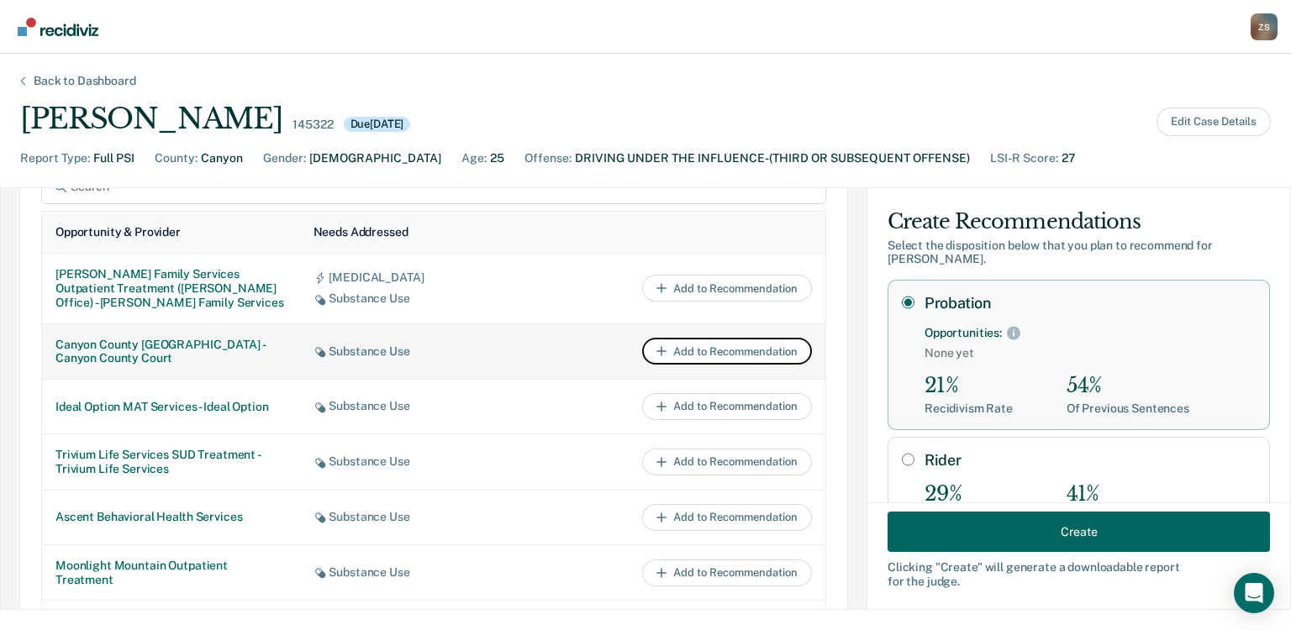
click at [682, 361] on button "Add to Recommendation" at bounding box center [727, 351] width 170 height 27
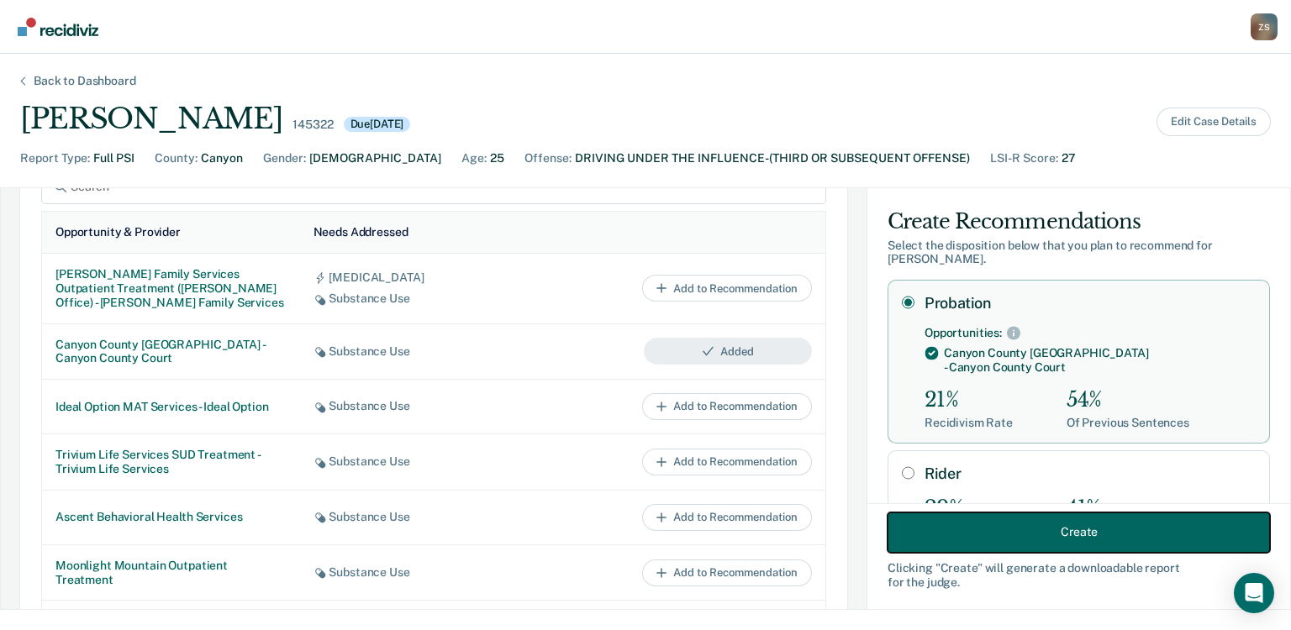
click at [945, 530] on button "Create" at bounding box center [1078, 532] width 382 height 40
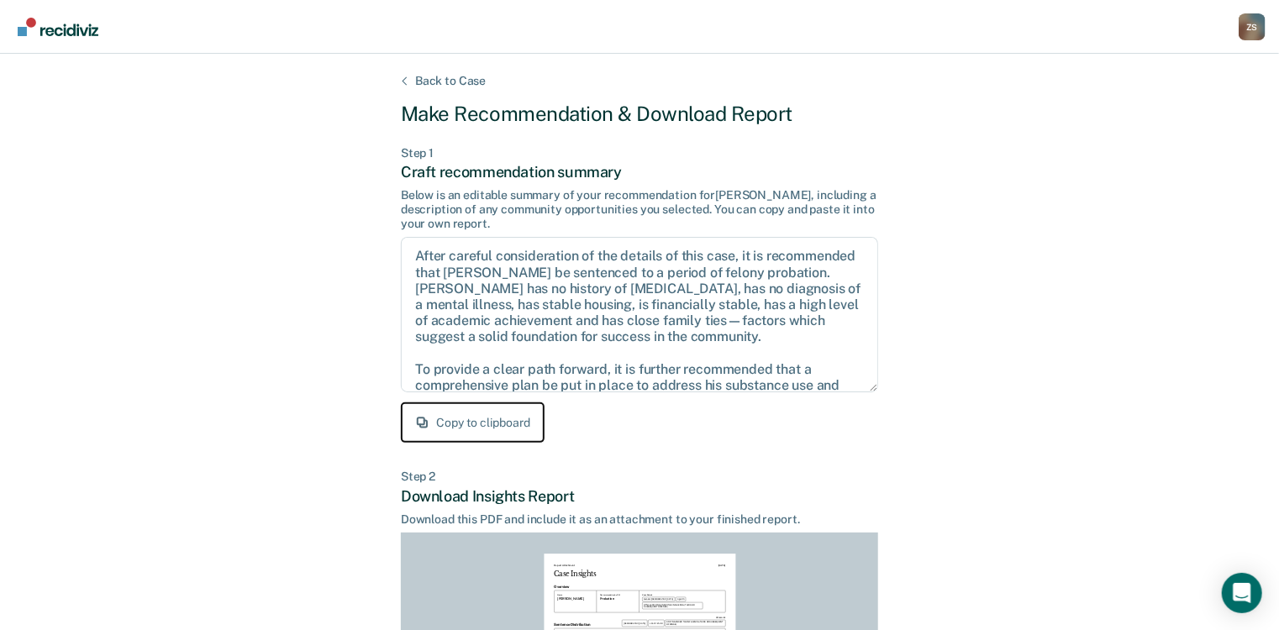
click at [491, 421] on button "Copy to clipboard" at bounding box center [473, 423] width 144 height 40
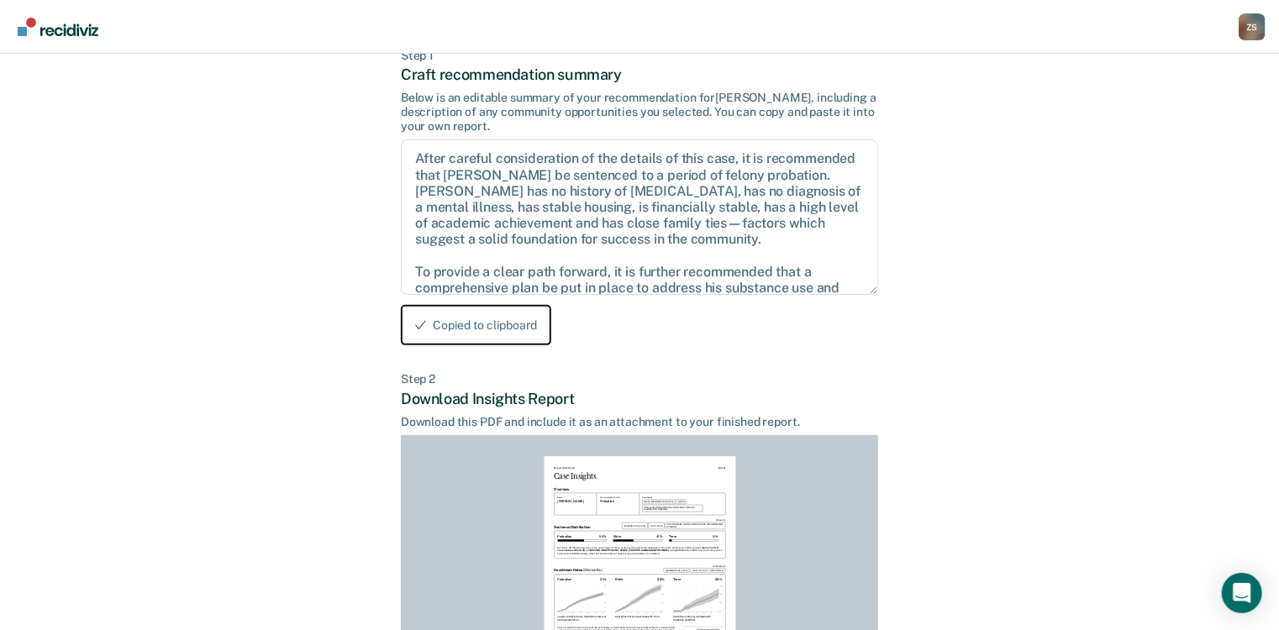
scroll to position [328, 0]
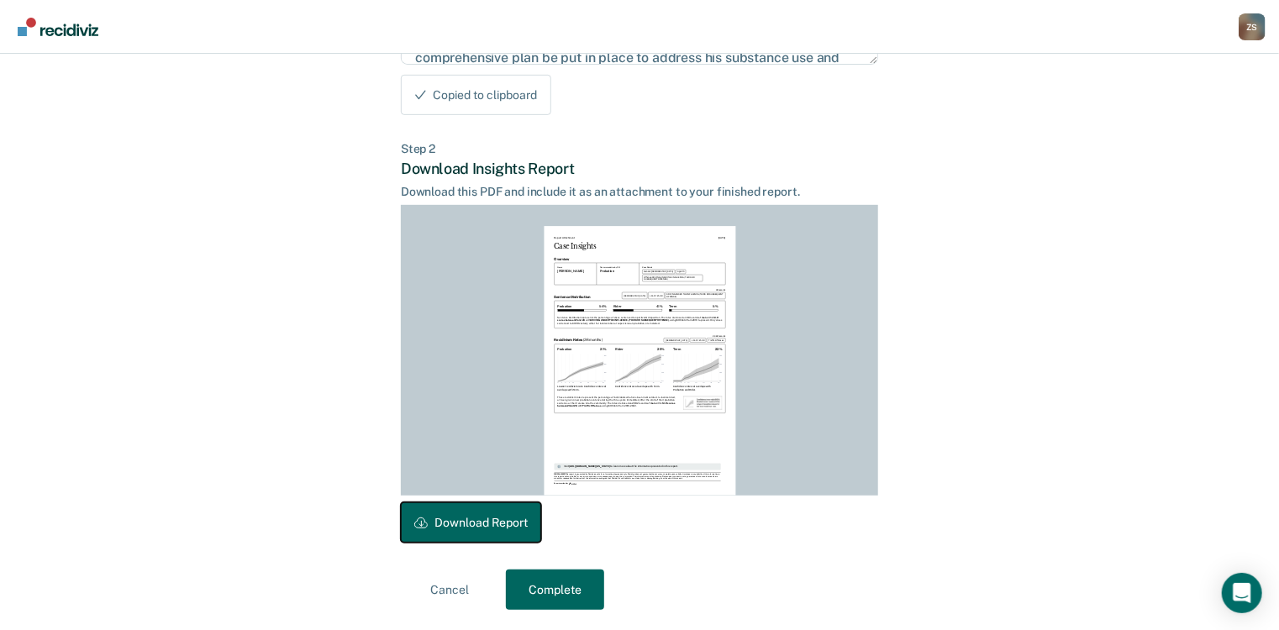
click at [492, 515] on button "Download Report" at bounding box center [471, 523] width 140 height 40
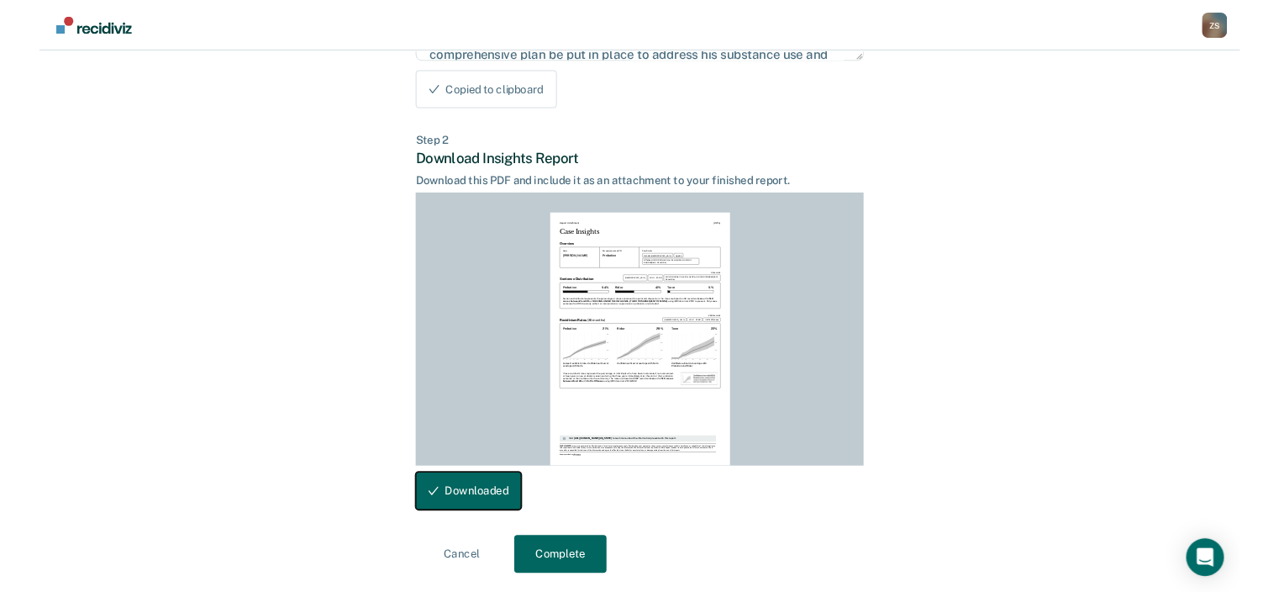
scroll to position [0, 0]
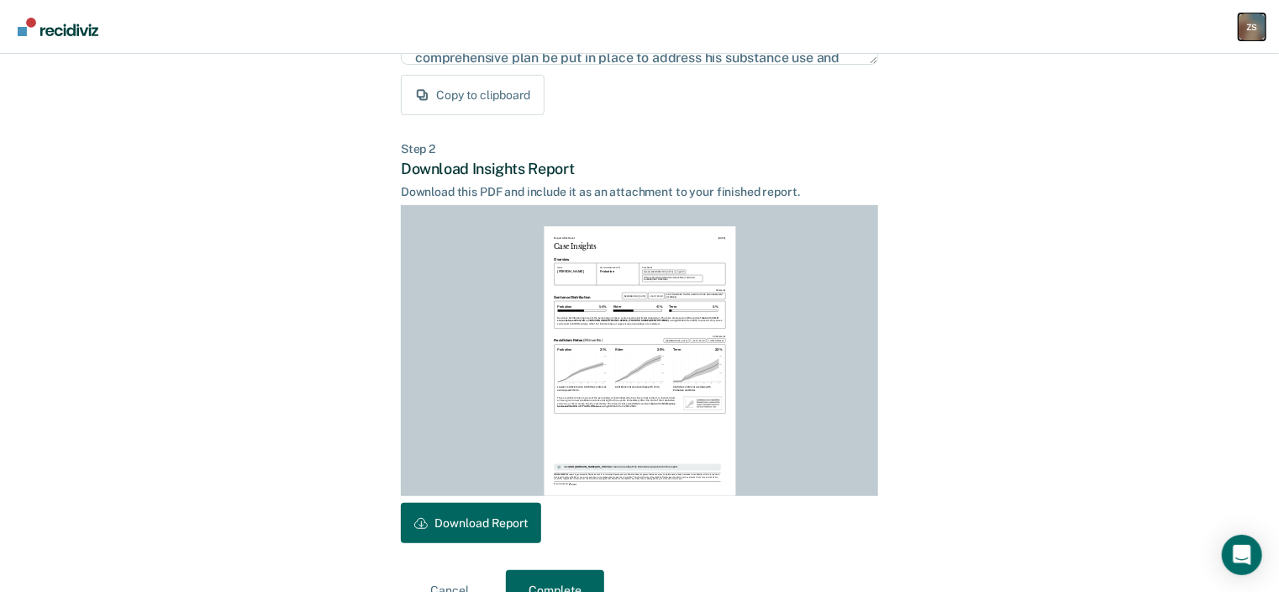
click at [1248, 24] on div "Z S" at bounding box center [1252, 26] width 27 height 27
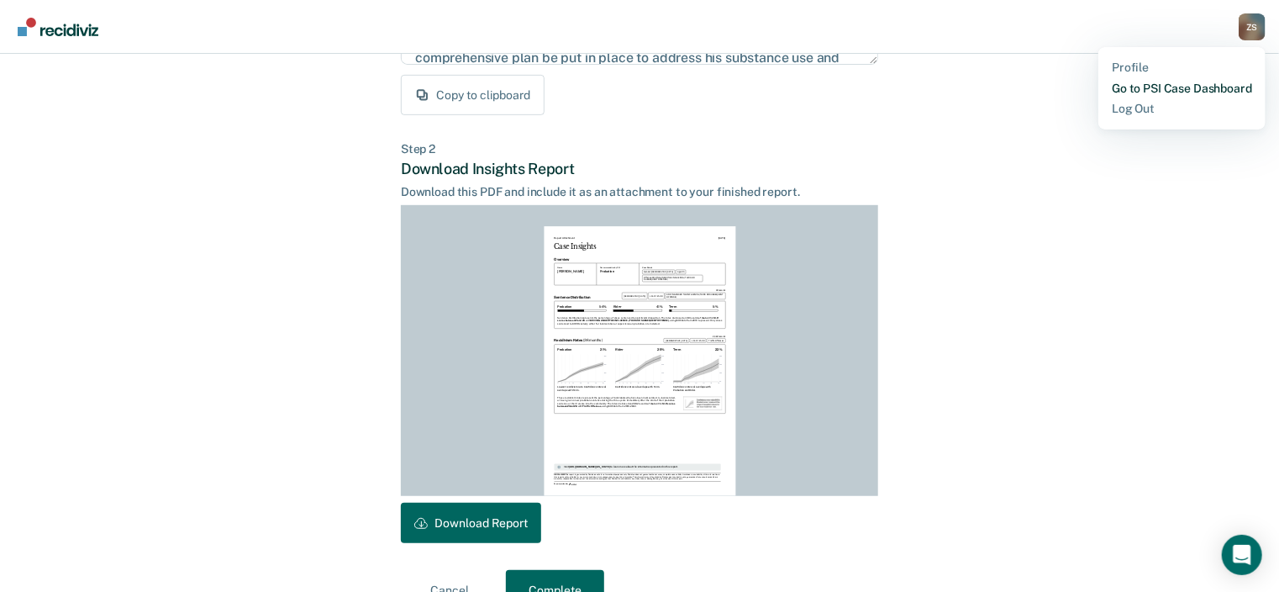
click at [1178, 87] on link "Go to PSI Case Dashboard" at bounding box center [1182, 89] width 140 height 14
